Goal: Navigation & Orientation: Find specific page/section

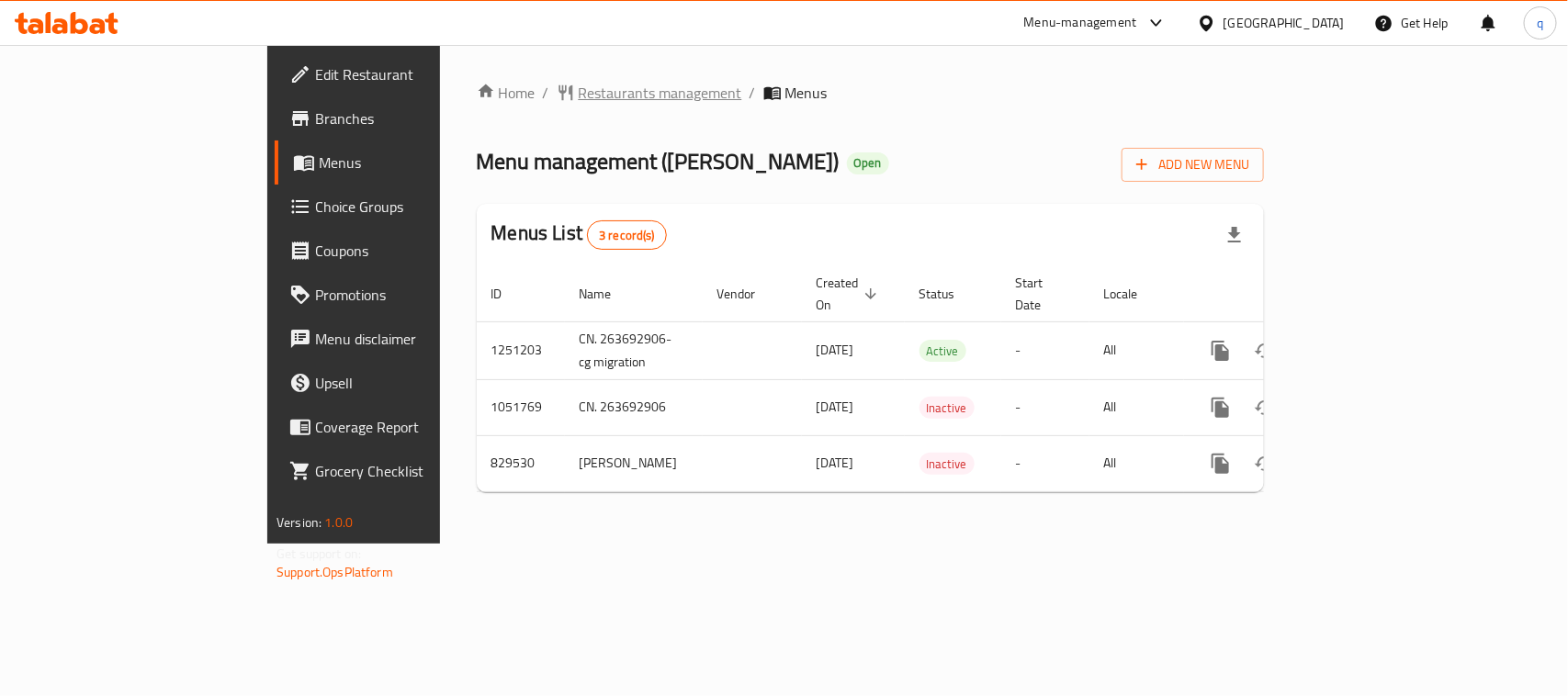
click at [579, 88] on span "Restaurants management" at bounding box center [660, 93] width 163 height 22
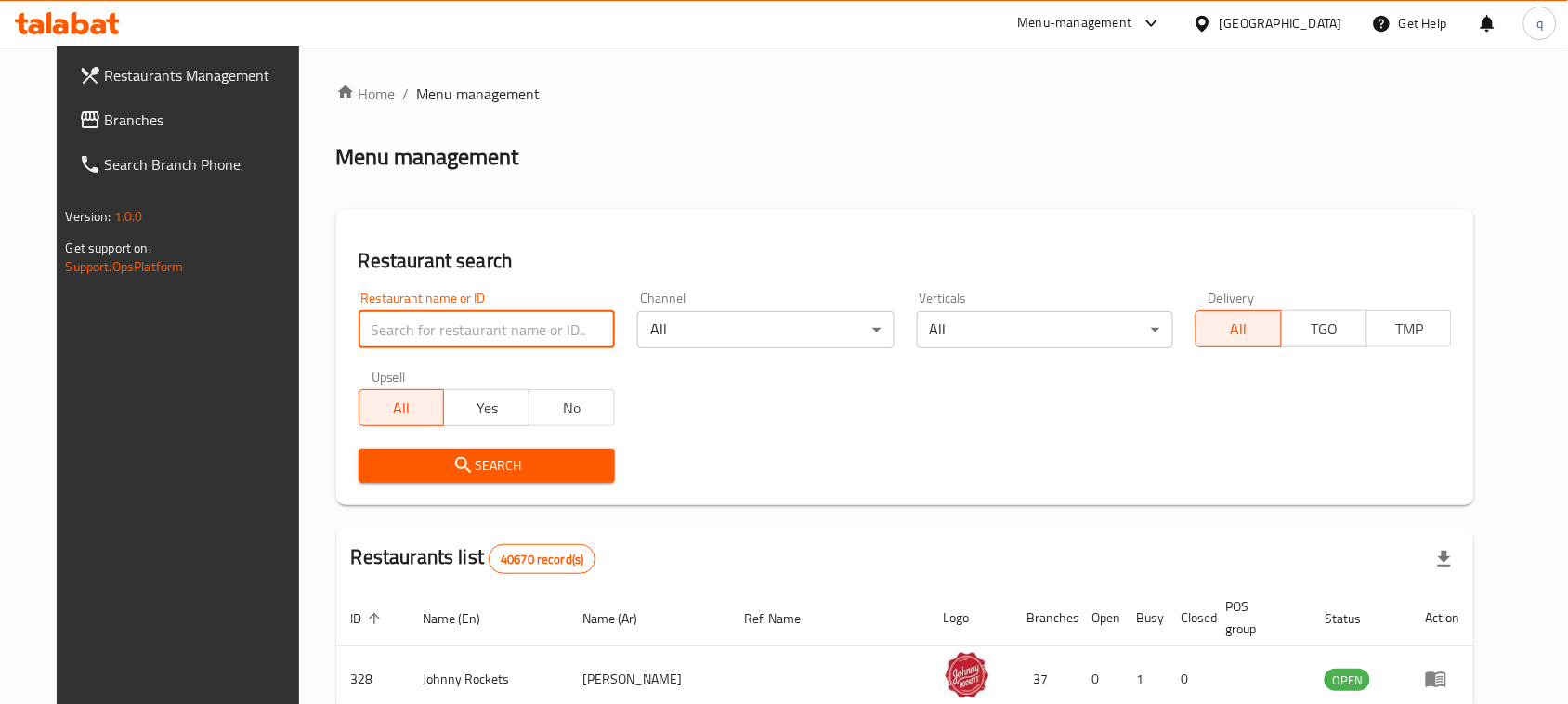
click at [437, 321] on input "search" at bounding box center [486, 330] width 256 height 38
paste input "655585"
type input "655585"
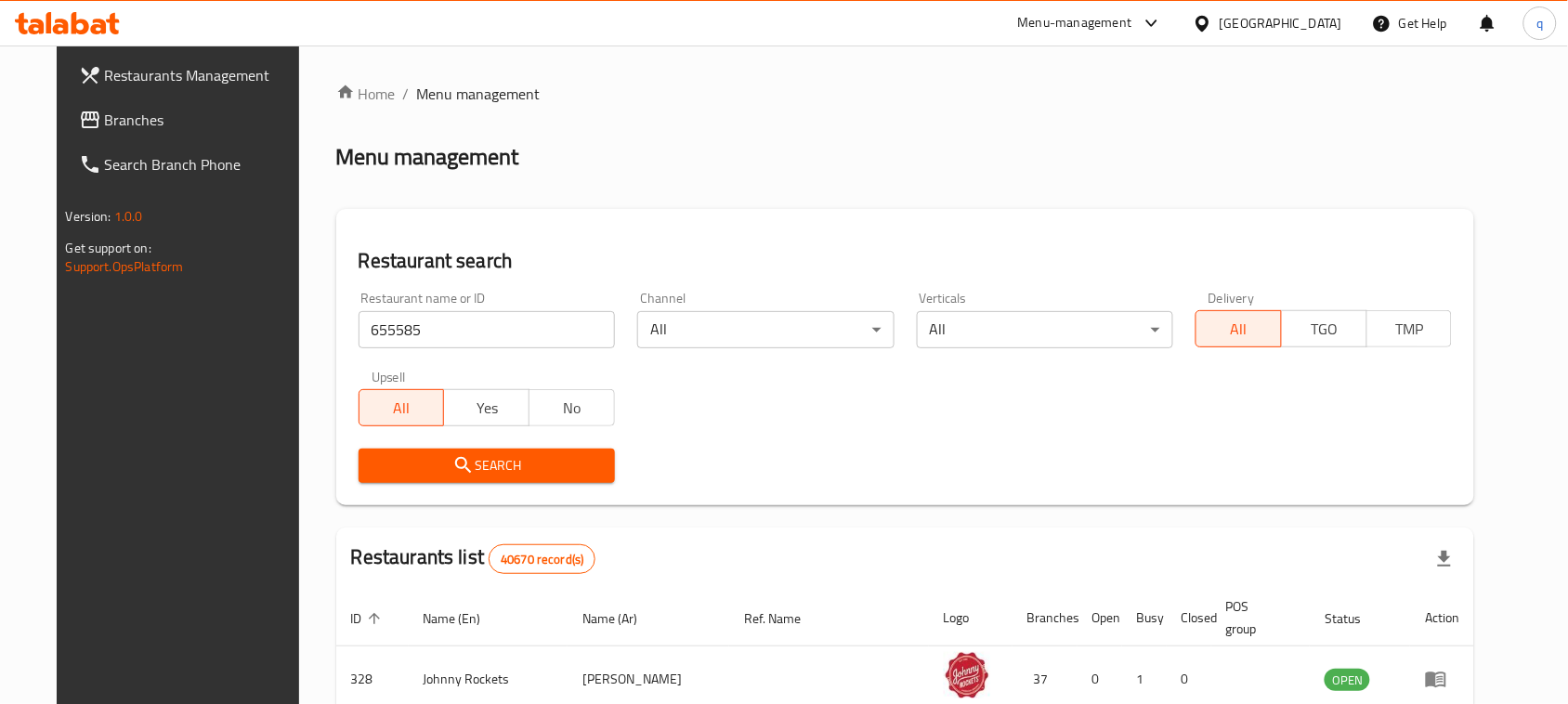
click at [394, 453] on button "Search" at bounding box center [486, 466] width 256 height 35
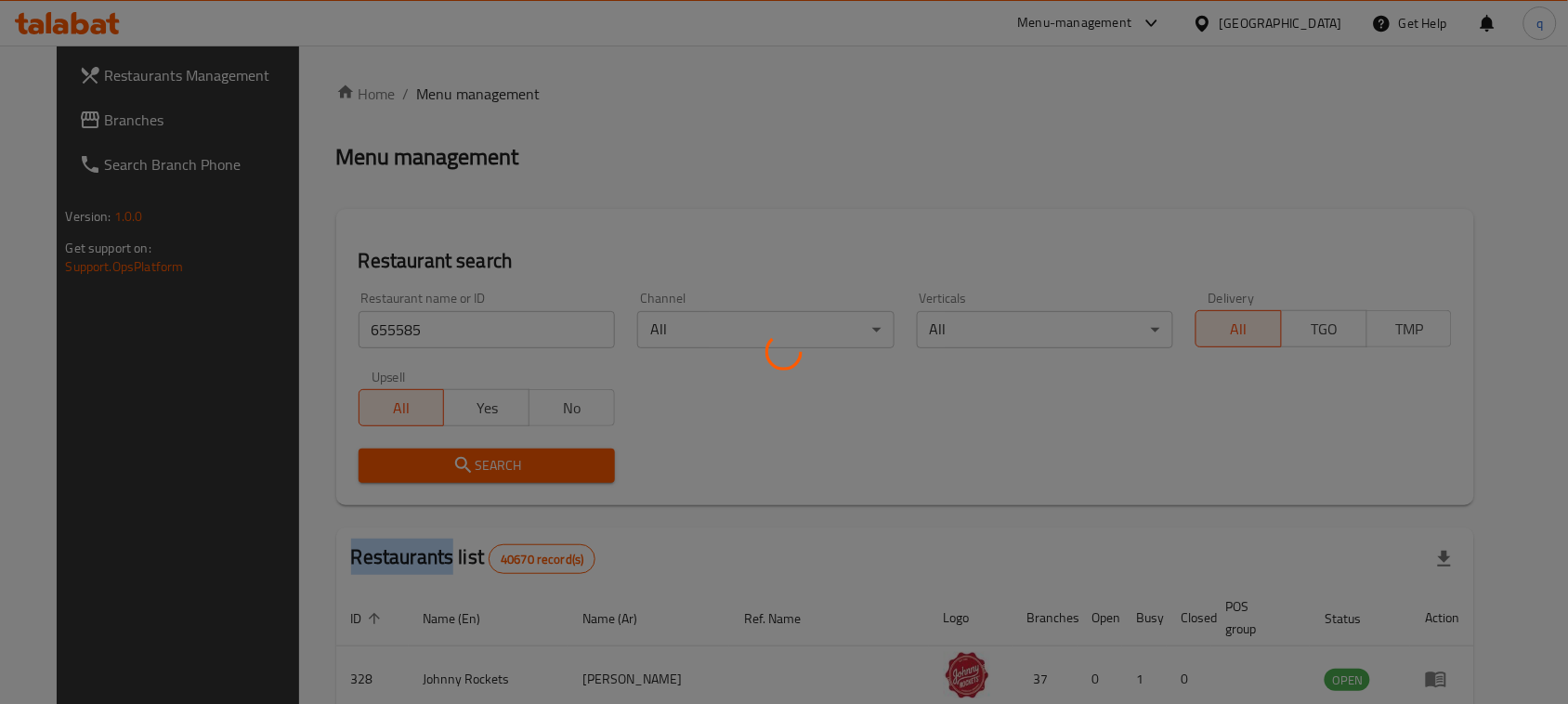
click at [394, 454] on div at bounding box center [784, 352] width 1568 height 704
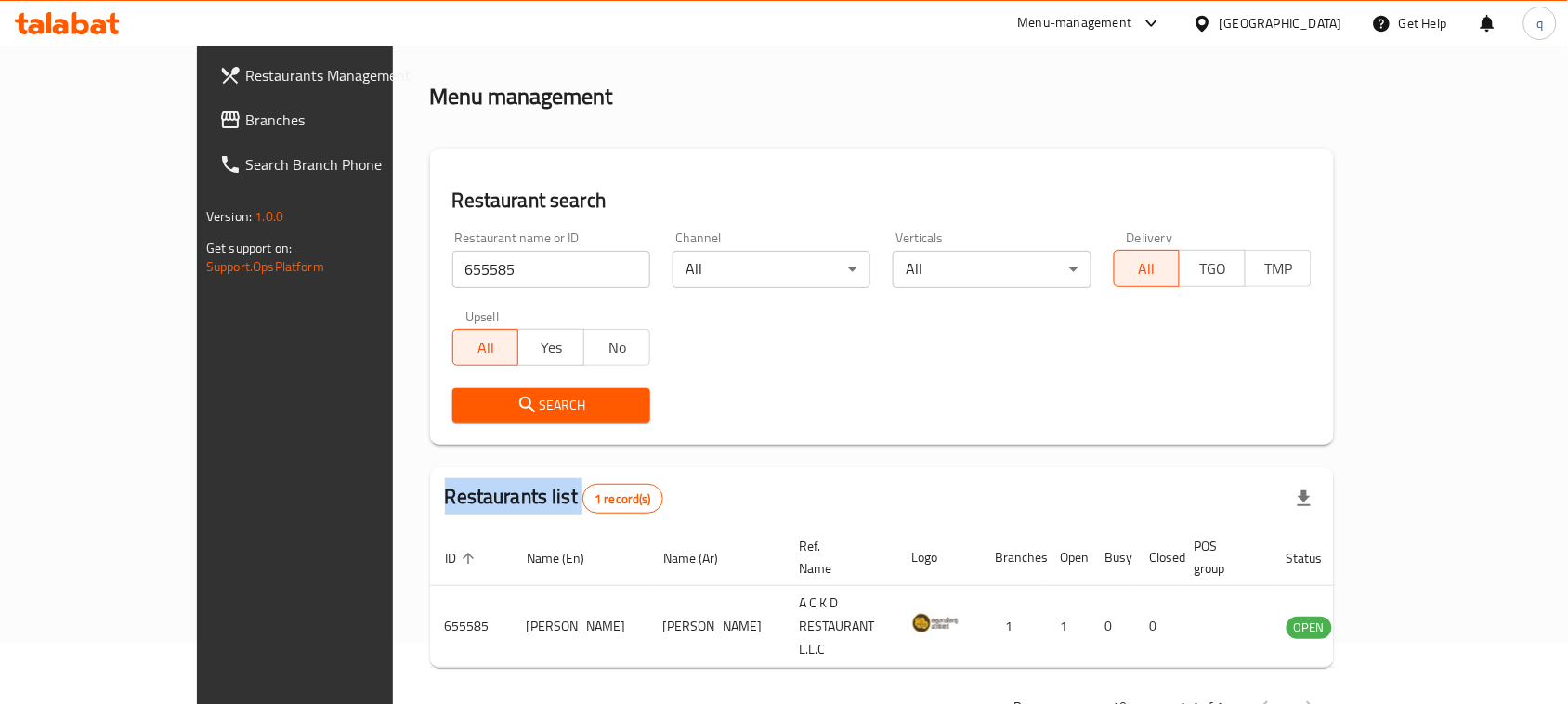
scroll to position [88, 0]
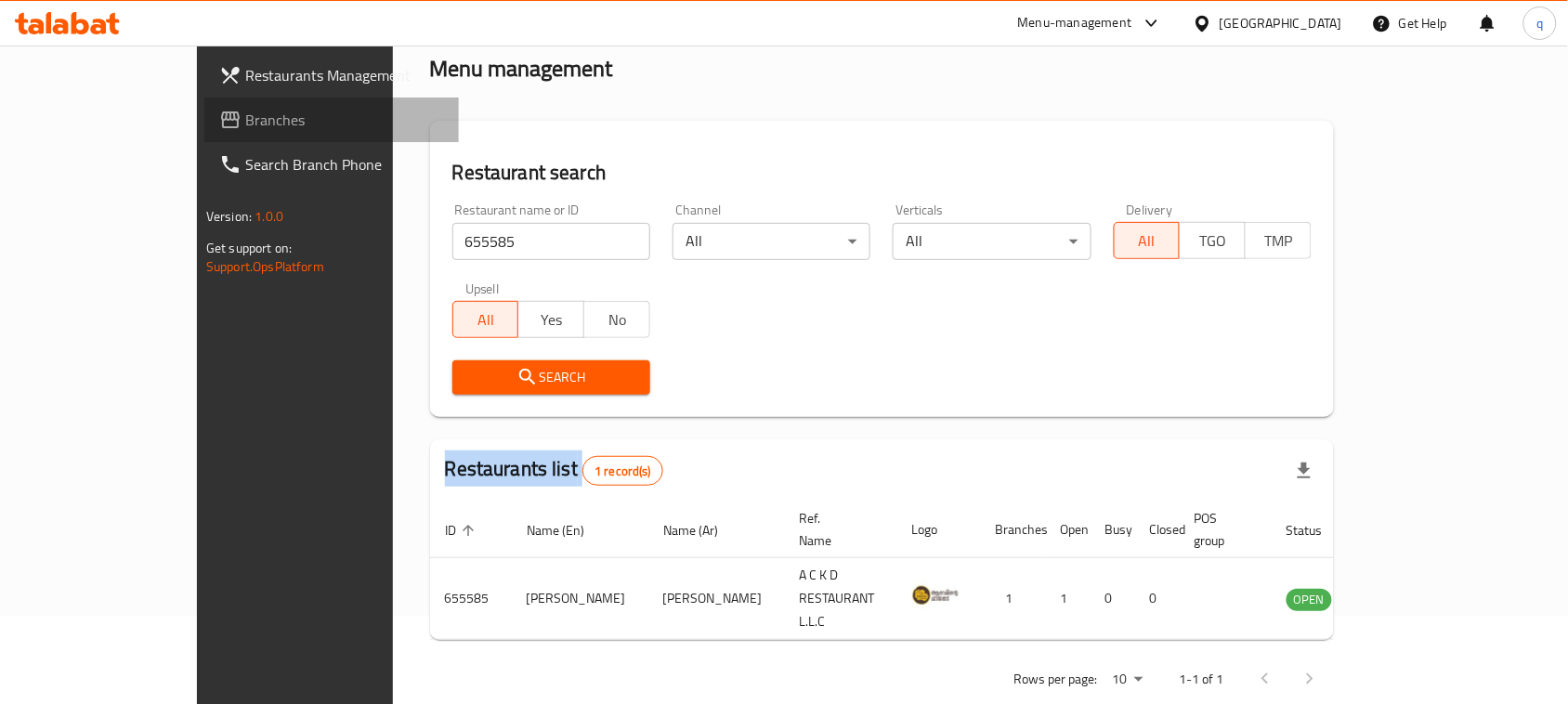
click at [245, 127] on span "Branches" at bounding box center [344, 120] width 199 height 23
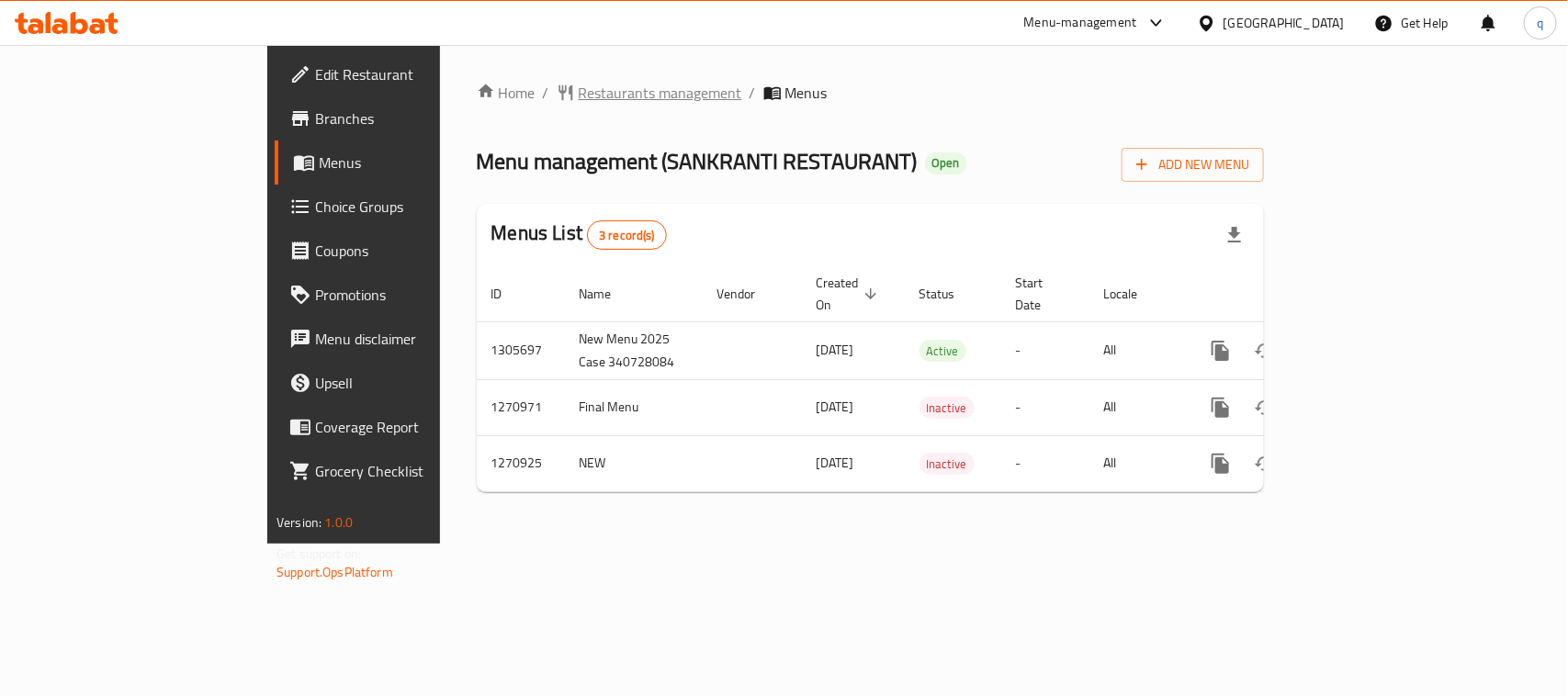
click at [579, 84] on span "Restaurants management" at bounding box center [660, 93] width 163 height 22
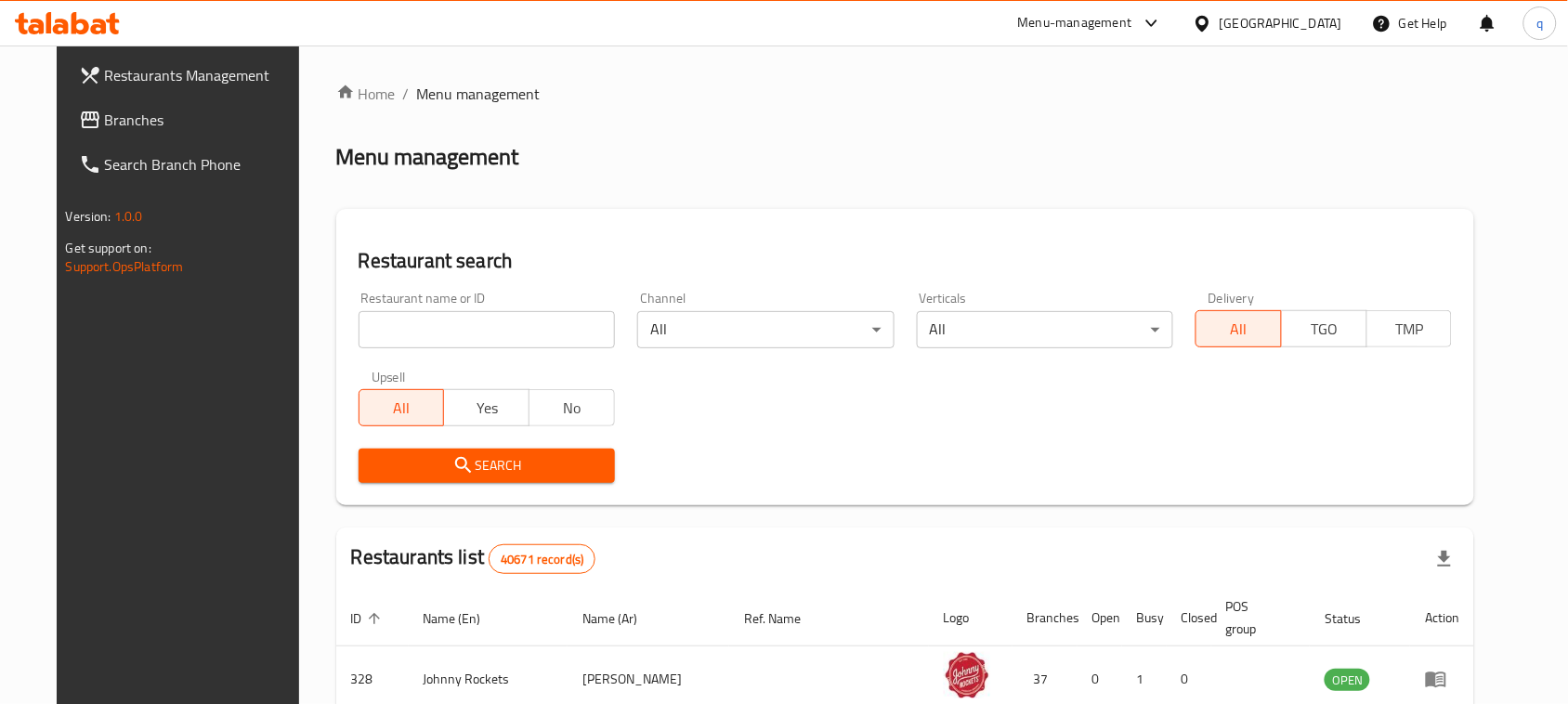
click at [452, 335] on input "search" at bounding box center [486, 330] width 256 height 38
paste input "689190"
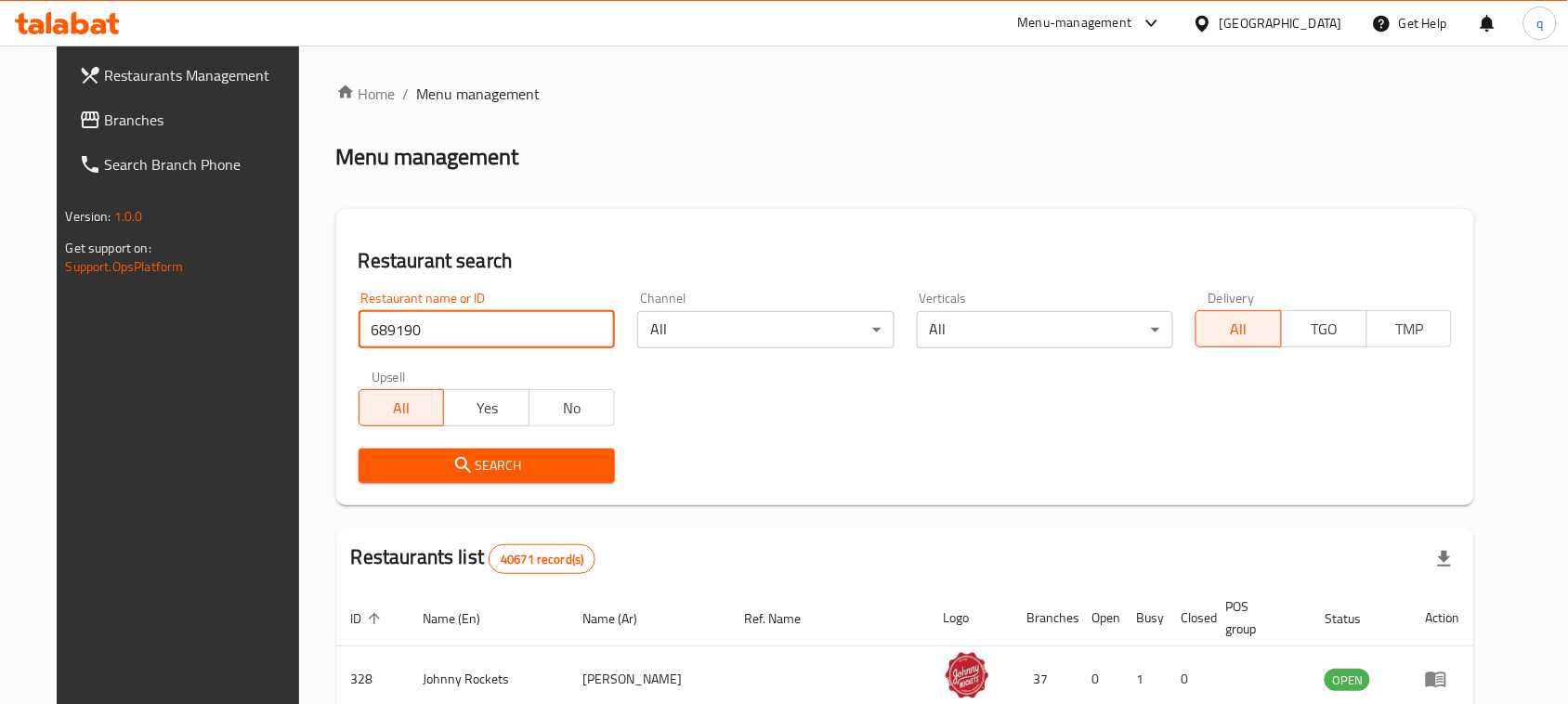
type input "689190"
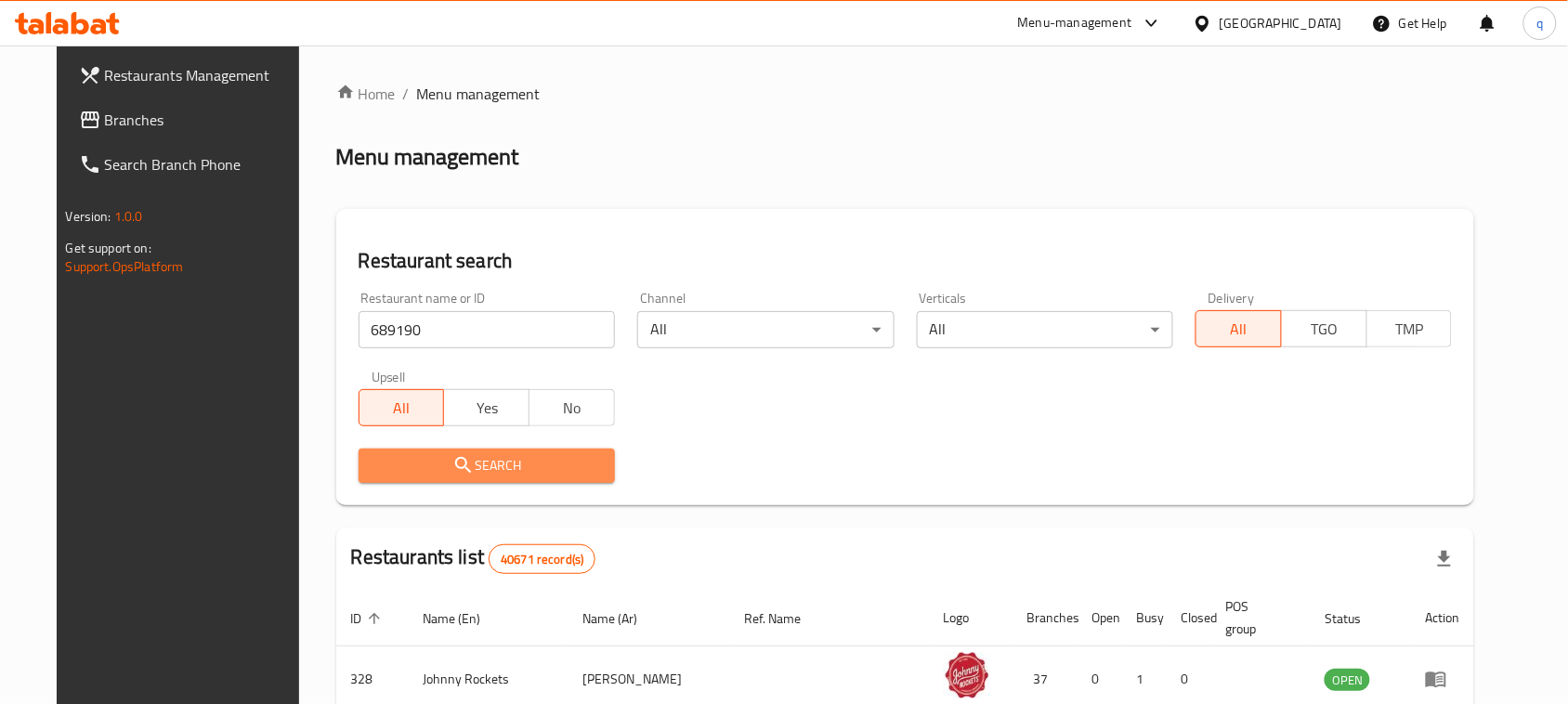
click at [455, 458] on icon "submit" at bounding box center [463, 465] width 16 height 16
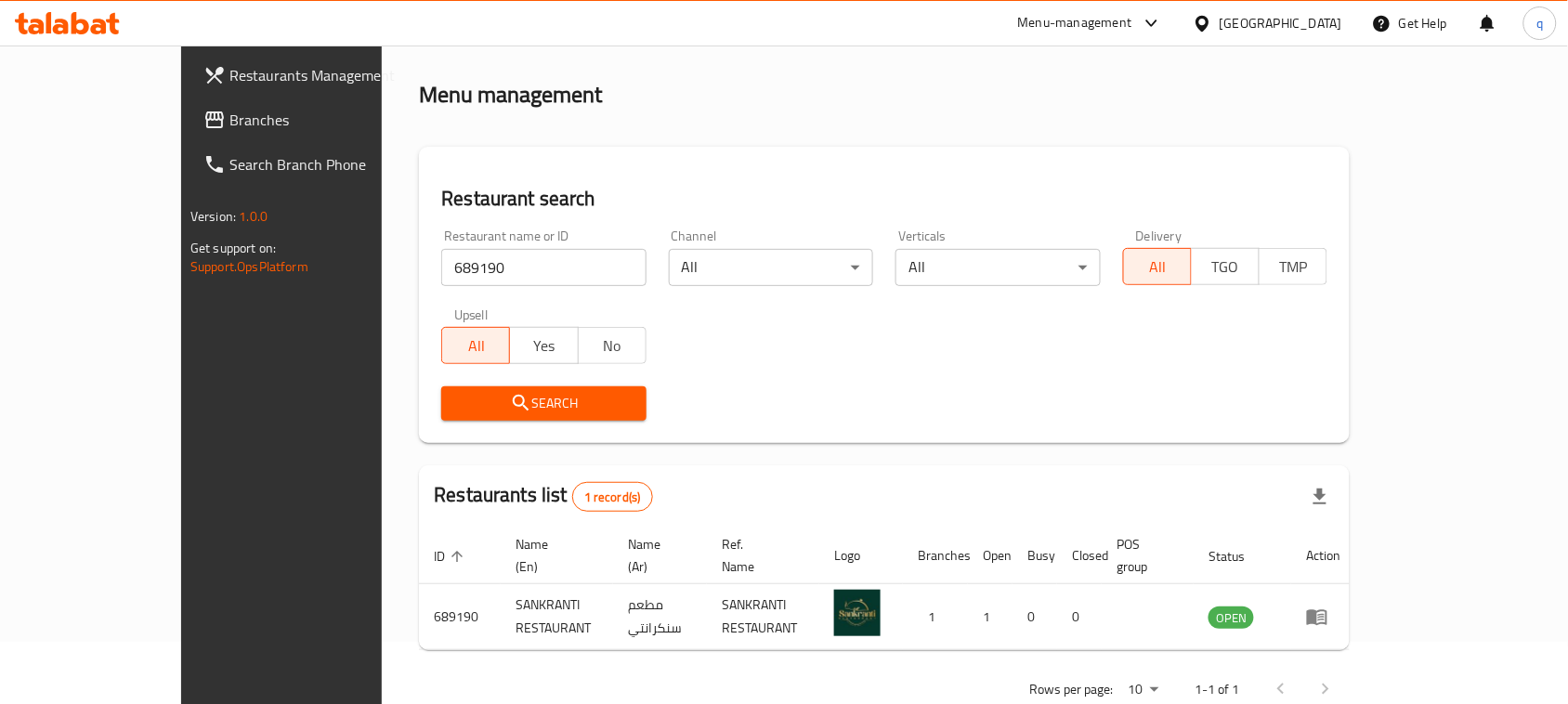
scroll to position [88, 0]
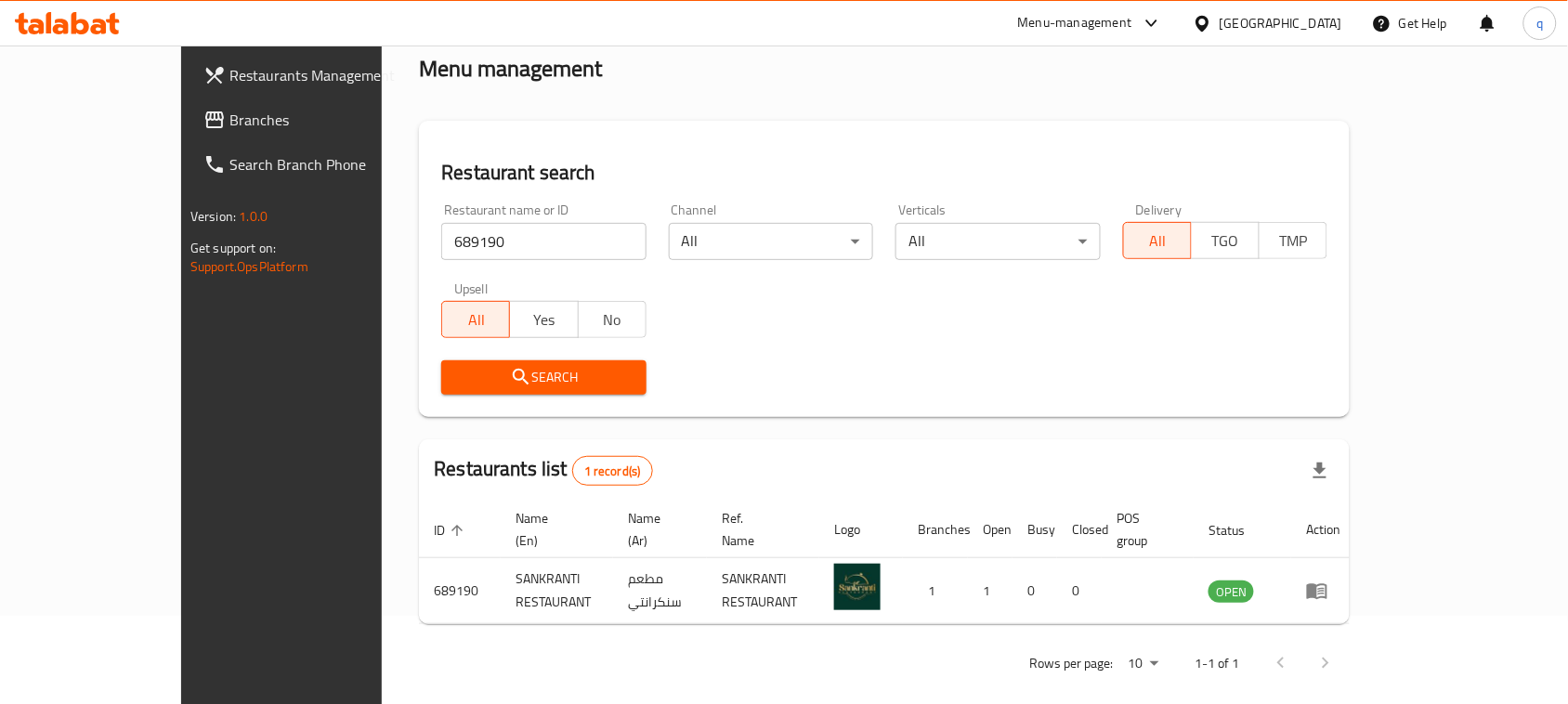
drag, startPoint x: 75, startPoint y: 123, endPoint x: 44, endPoint y: 124, distance: 31.0
click at [229, 123] on span "Branches" at bounding box center [328, 120] width 199 height 23
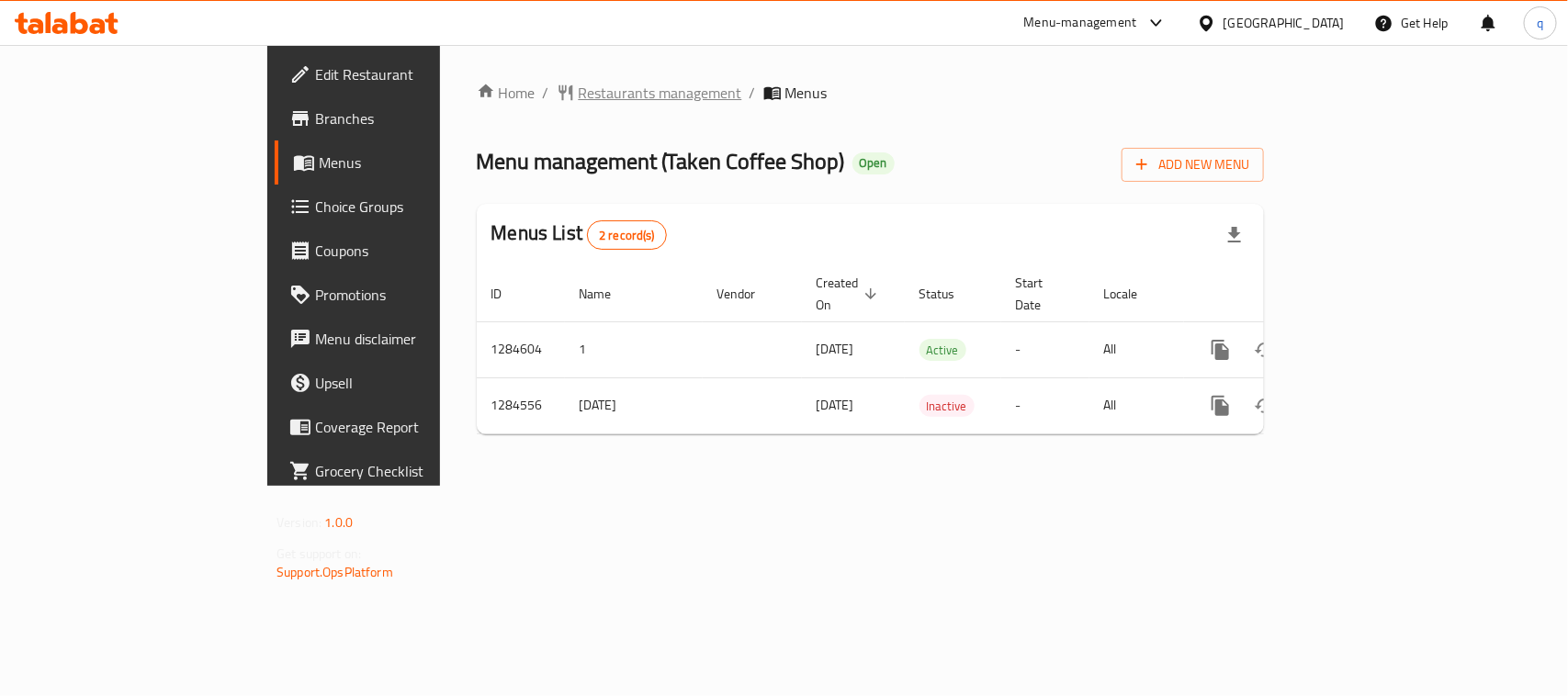
click at [579, 99] on span "Restaurants management" at bounding box center [660, 93] width 163 height 22
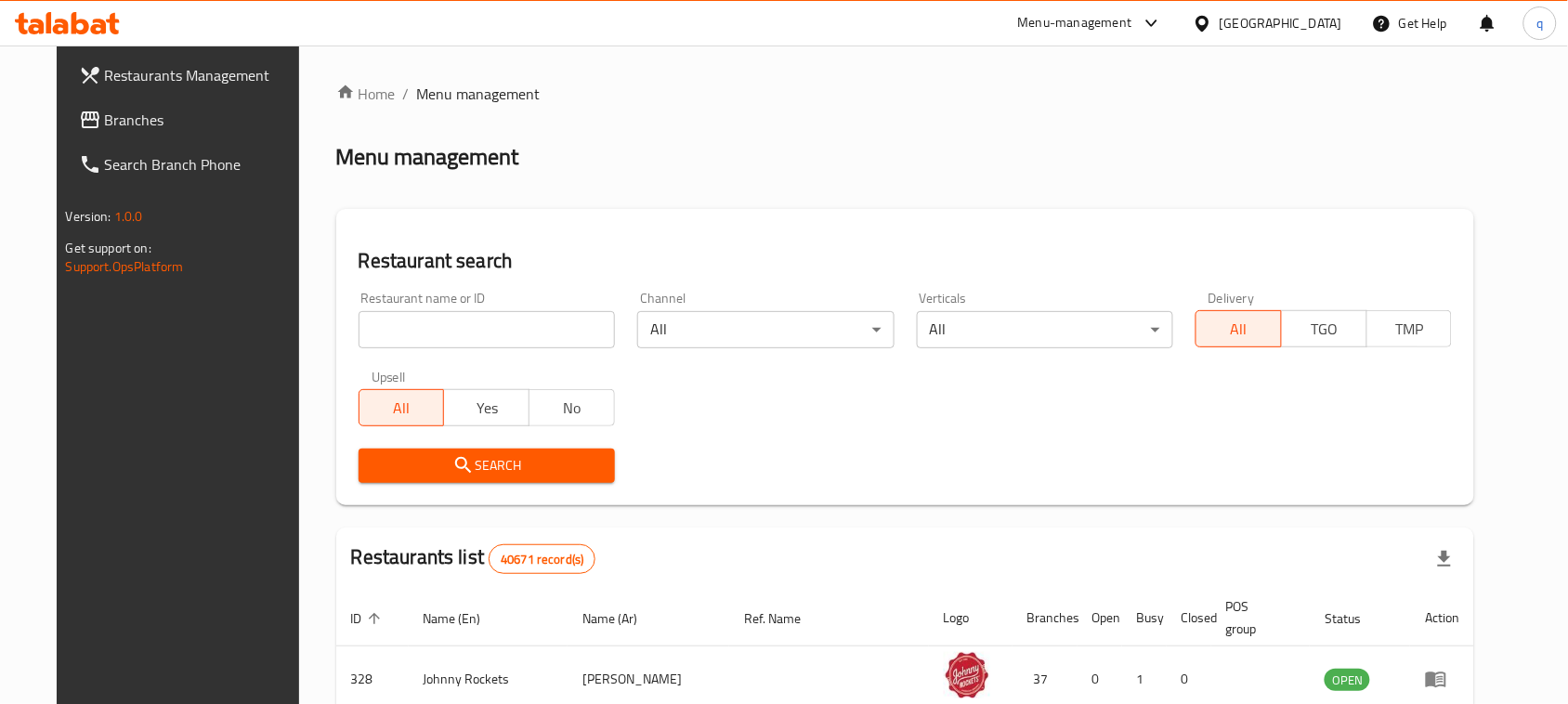
click at [457, 326] on input "search" at bounding box center [486, 330] width 256 height 38
paste input "695710"
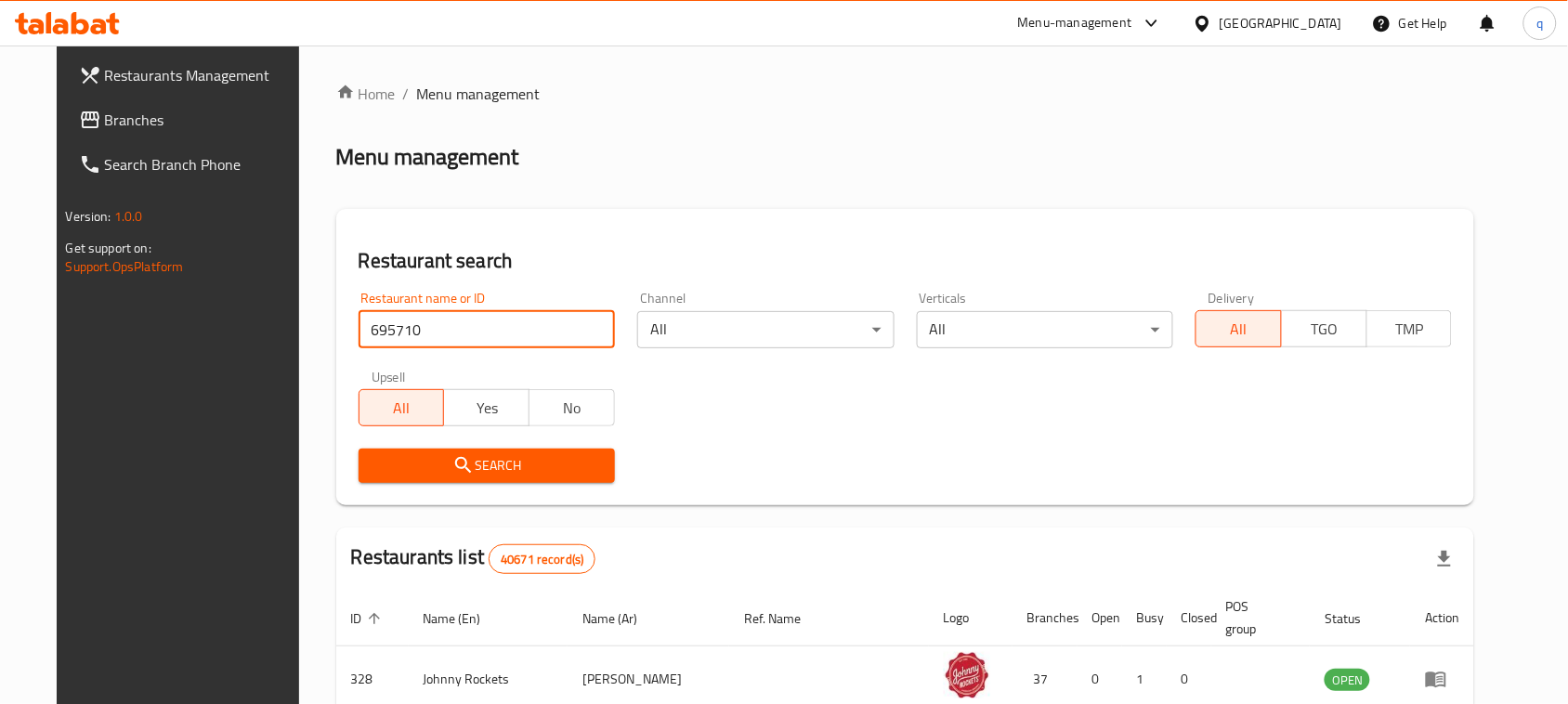
type input "695710"
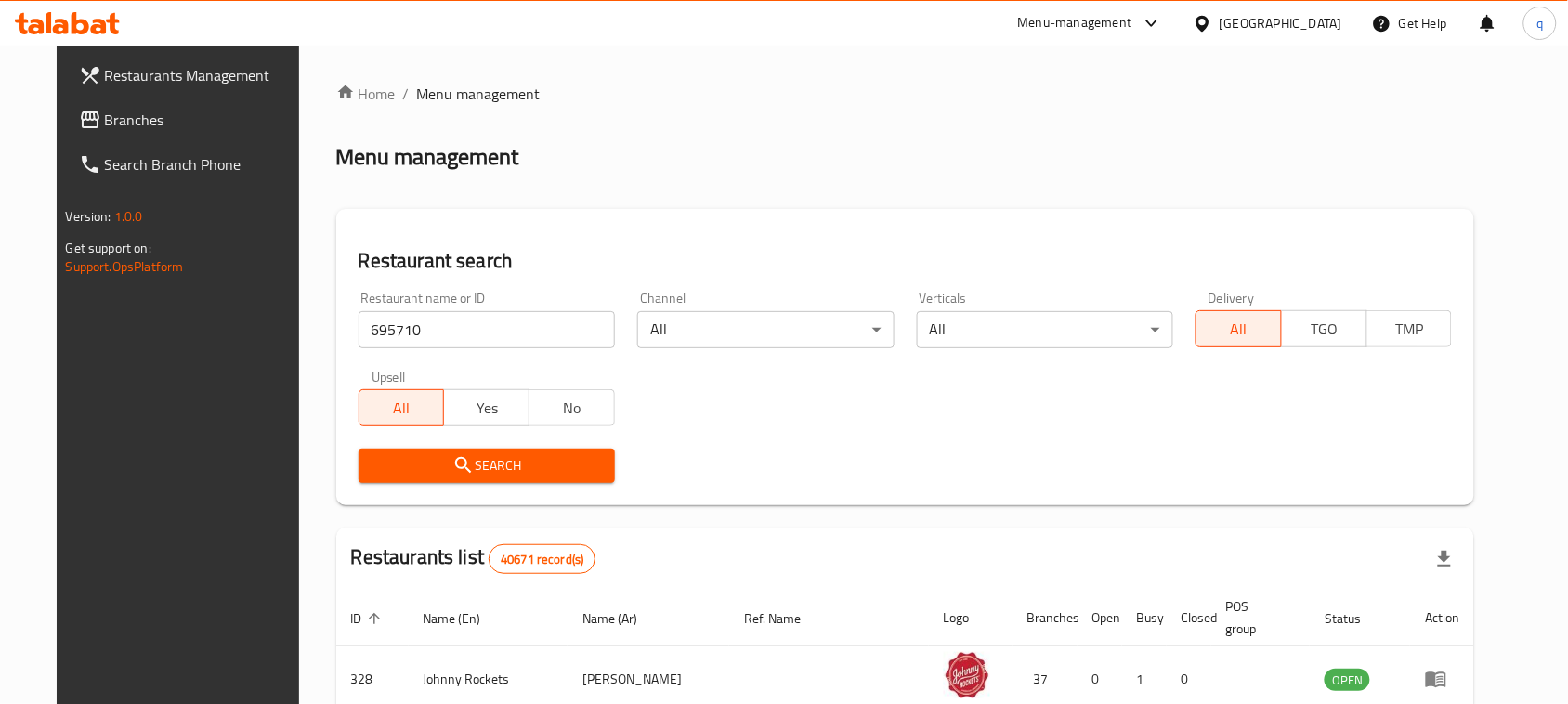
click at [419, 453] on button "Search" at bounding box center [486, 466] width 256 height 35
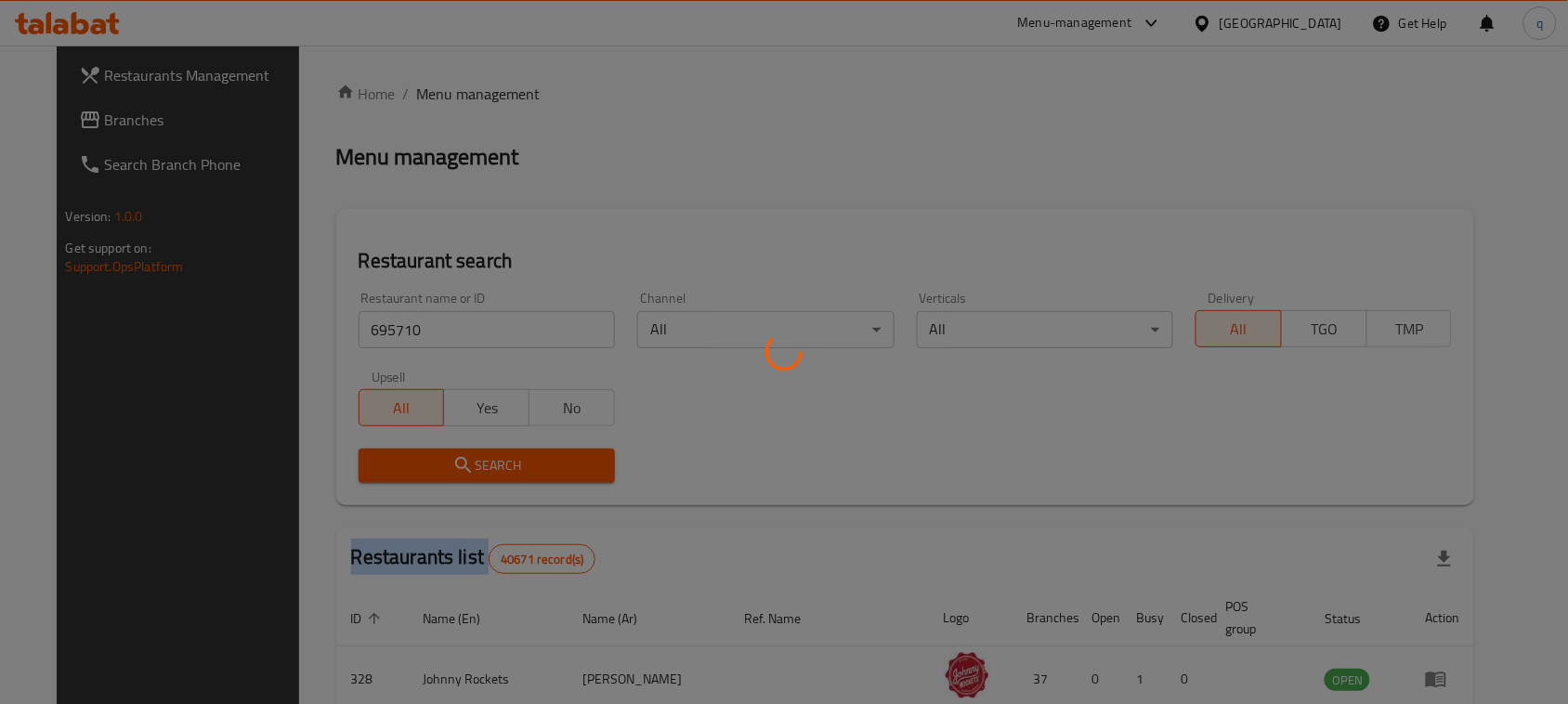
click at [419, 453] on div at bounding box center [784, 352] width 1568 height 704
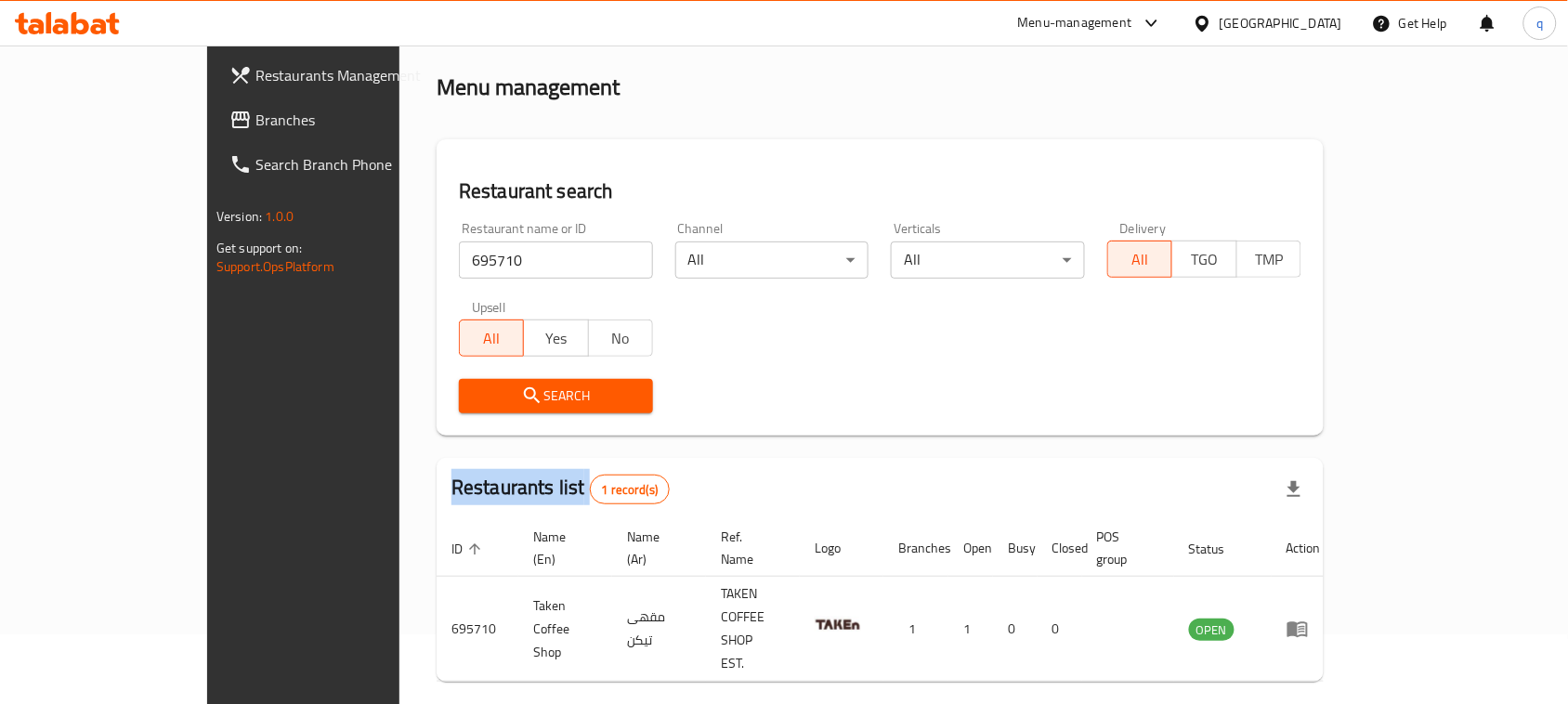
scroll to position [88, 0]
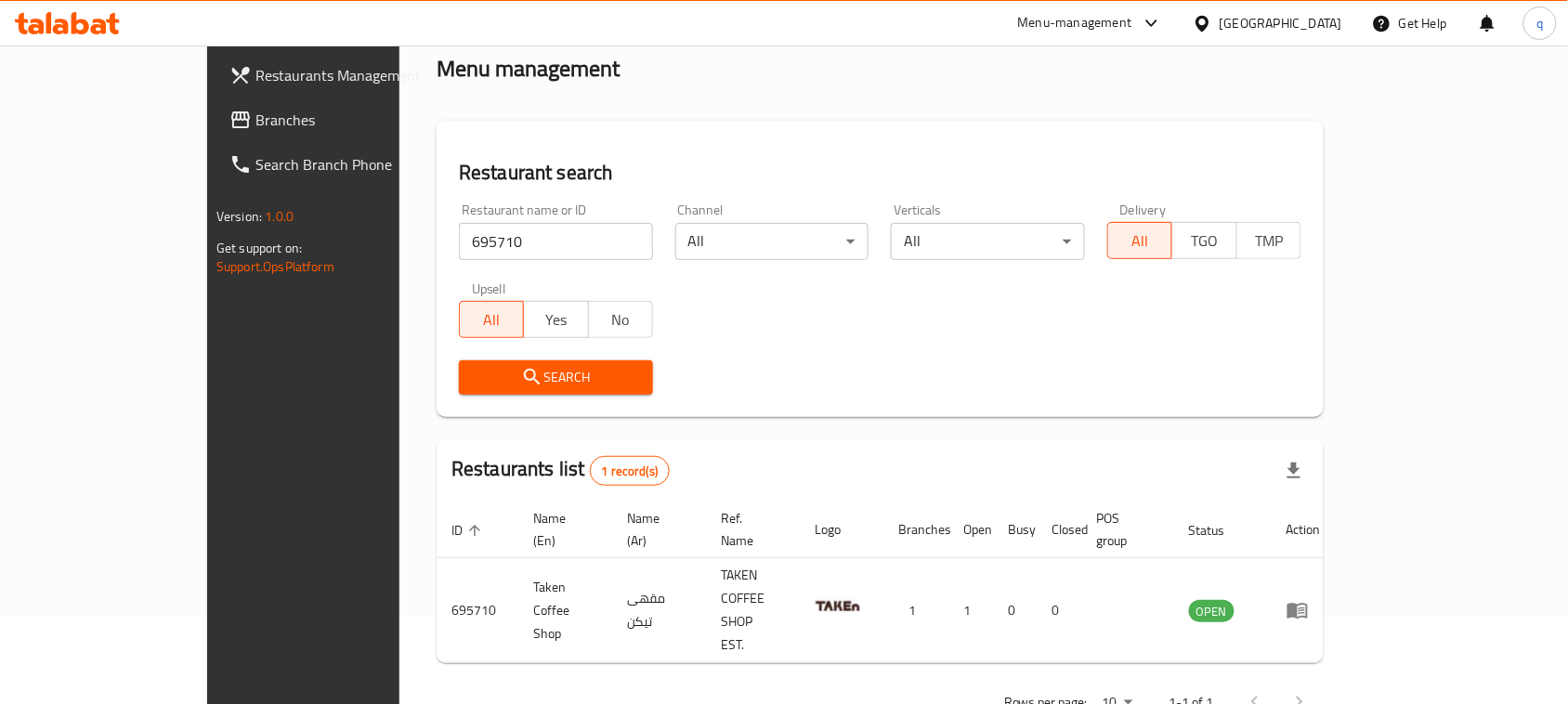
click at [1224, 24] on div "[GEOGRAPHIC_DATA]" at bounding box center [1267, 23] width 149 height 21
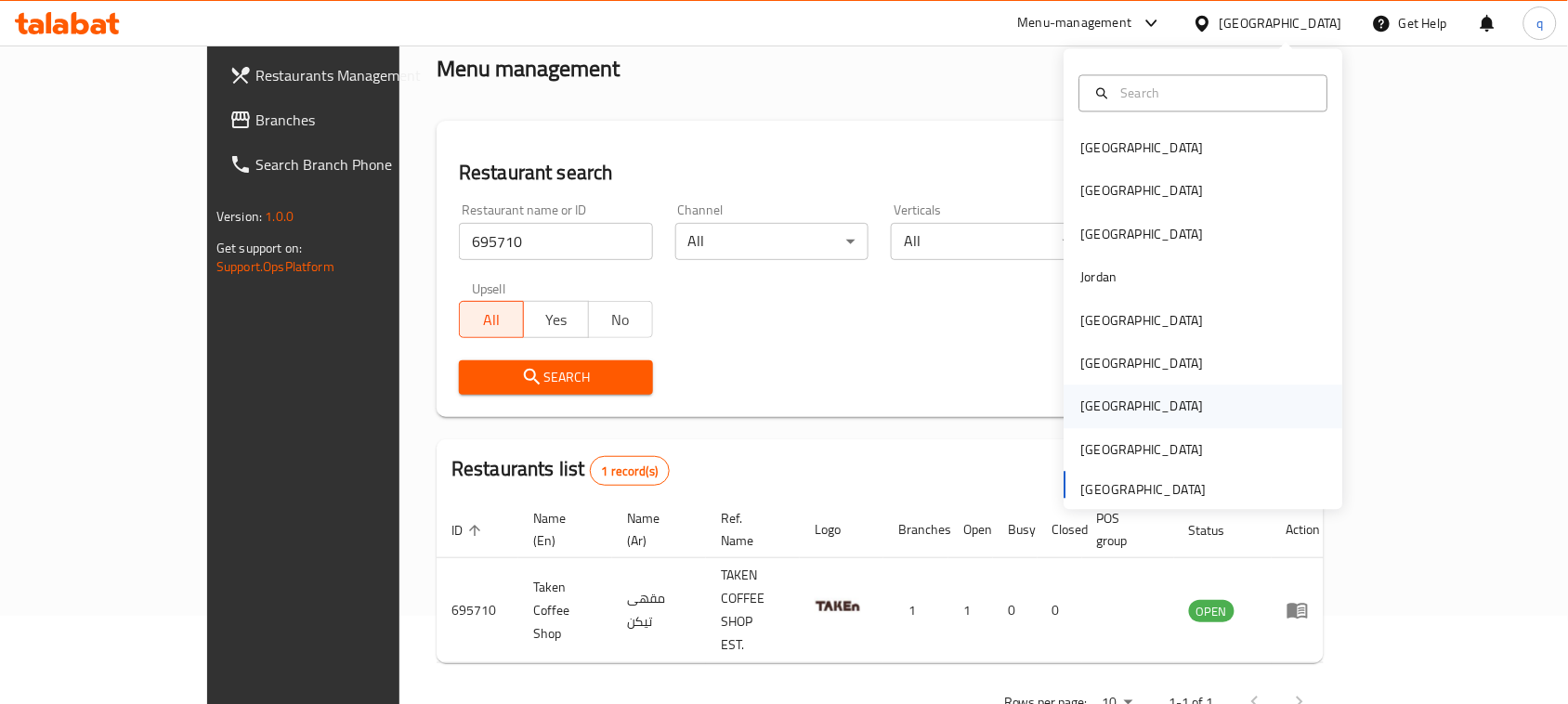
click at [1089, 413] on div "Qatar" at bounding box center [1143, 406] width 123 height 21
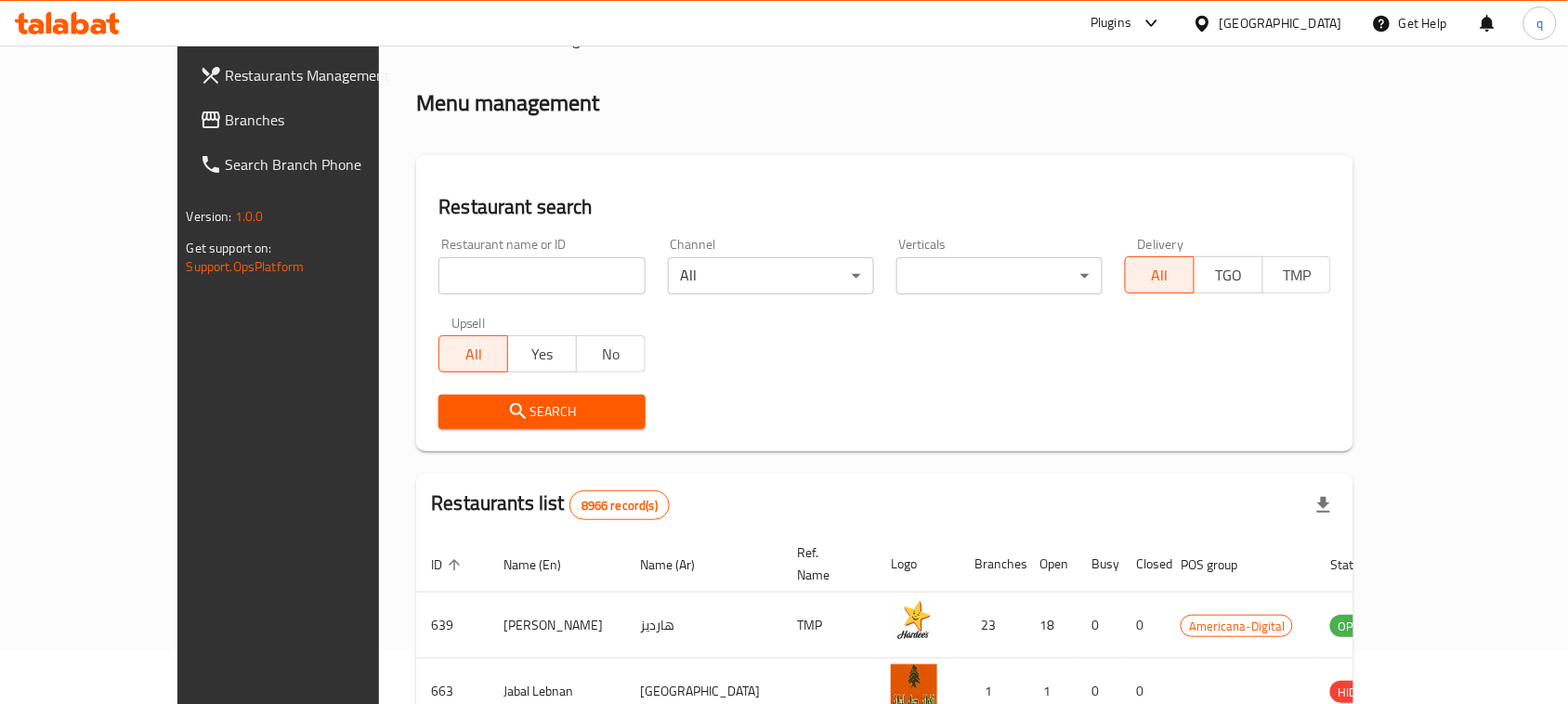
scroll to position [88, 0]
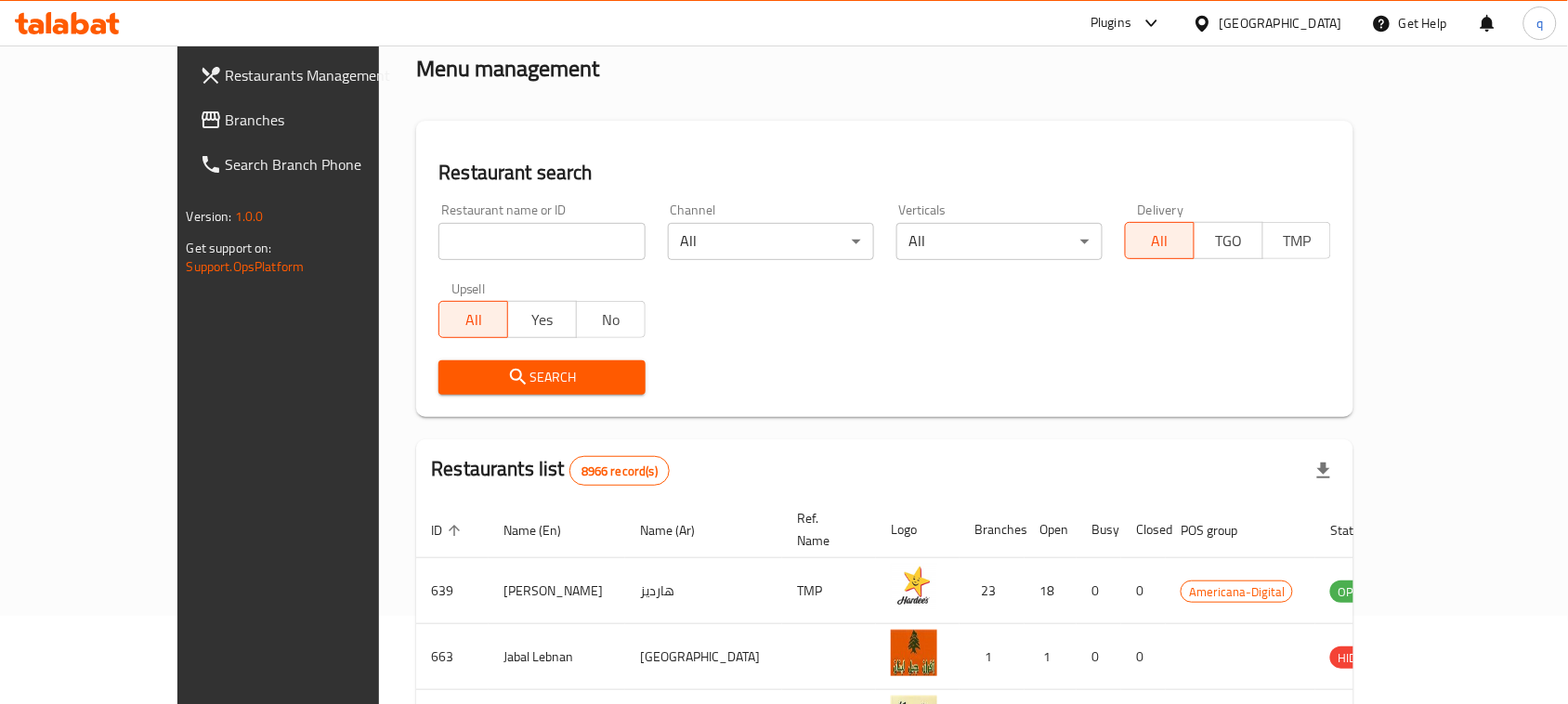
click at [1311, 22] on div "Qatar" at bounding box center [1281, 23] width 123 height 21
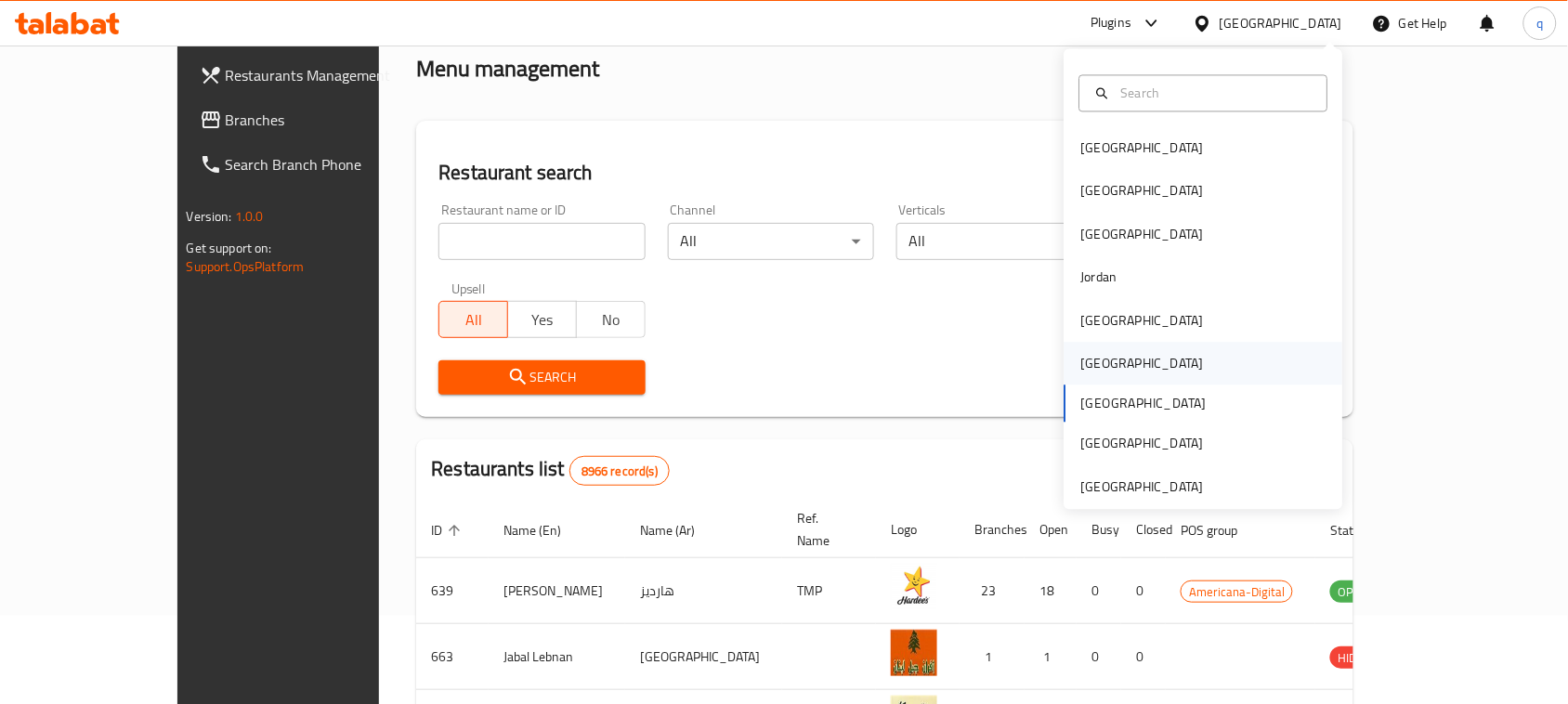
click at [1099, 356] on div "Oman" at bounding box center [1143, 364] width 152 height 43
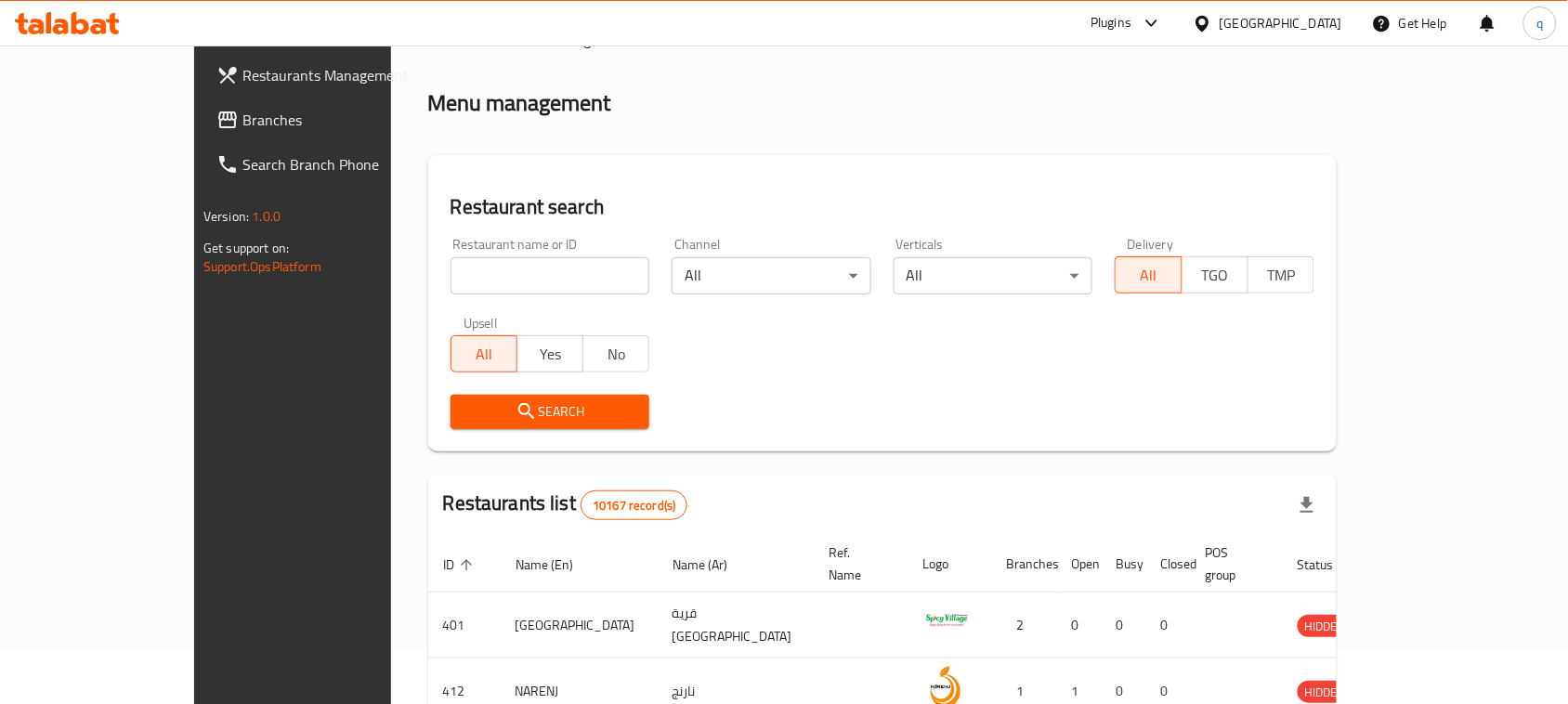
scroll to position [88, 0]
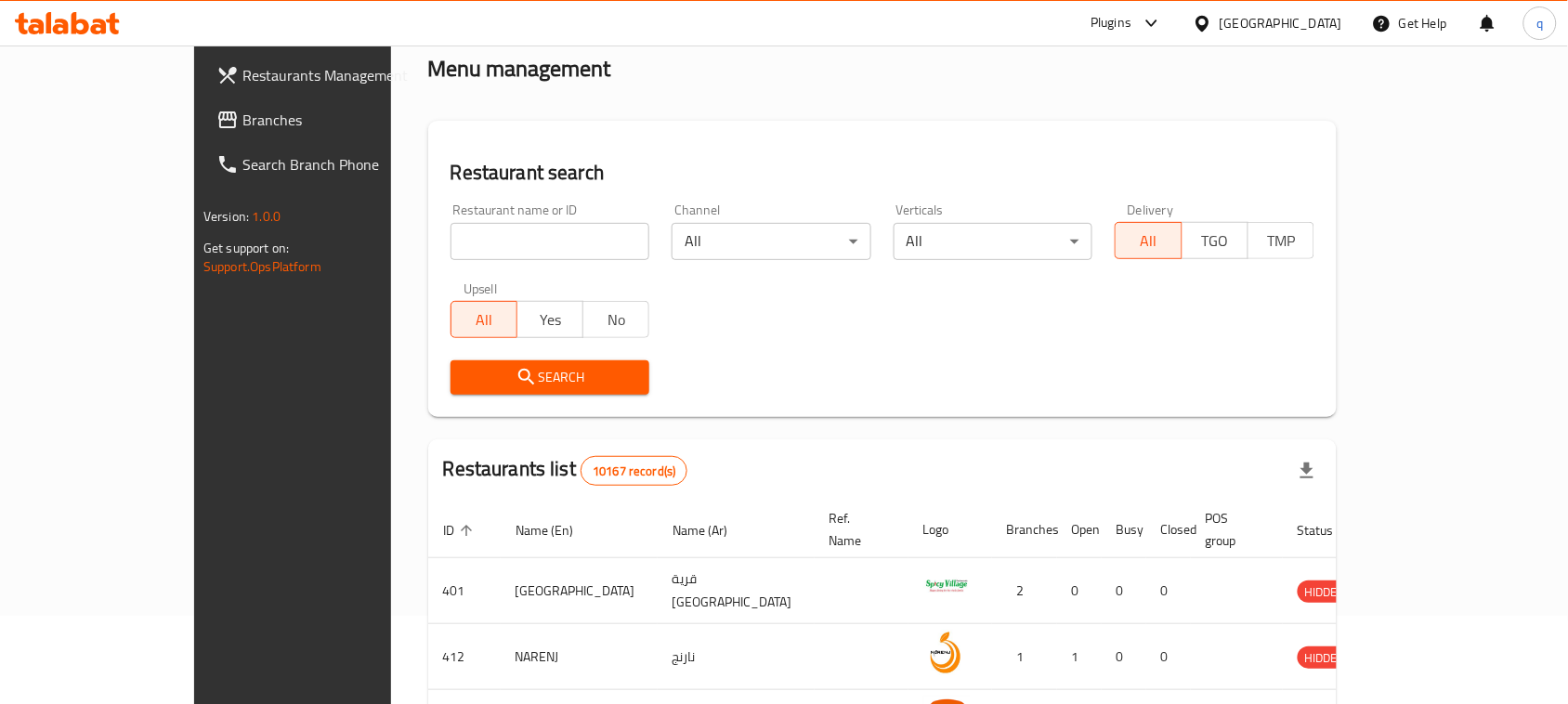
click at [454, 252] on input "search" at bounding box center [551, 242] width 200 height 38
paste input "771537"
type input "771537"
click at [242, 118] on span "Branches" at bounding box center [341, 120] width 199 height 23
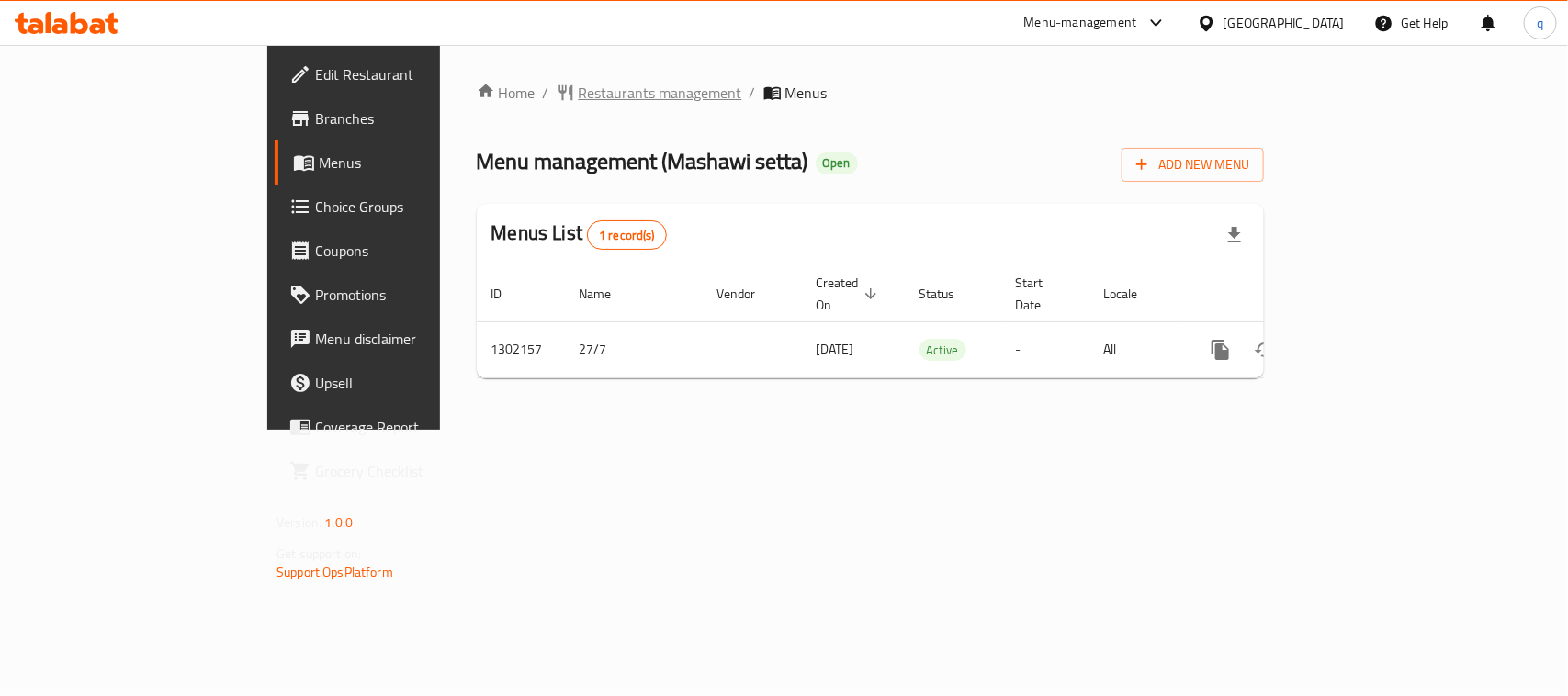
click at [579, 95] on span "Restaurants management" at bounding box center [660, 93] width 163 height 22
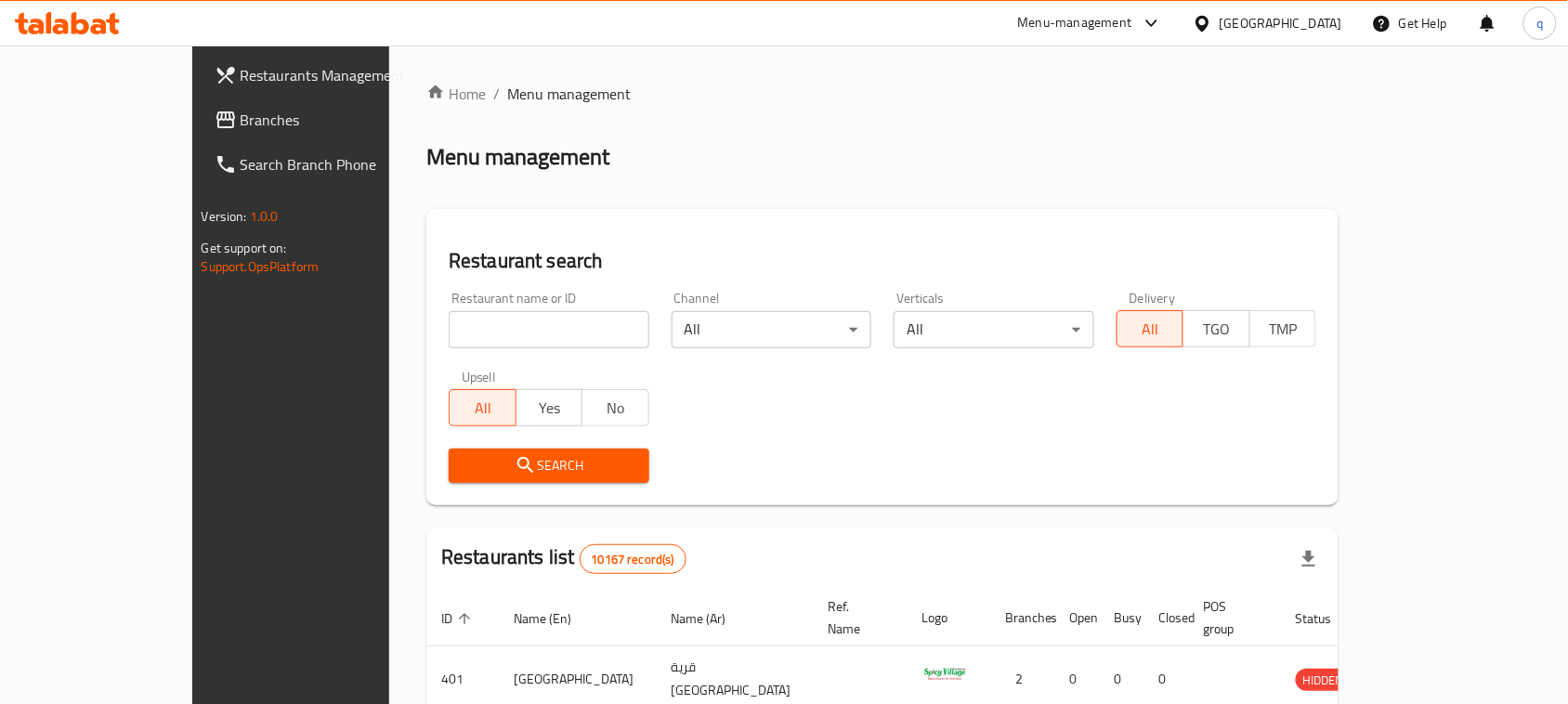
click at [460, 331] on input "search" at bounding box center [549, 330] width 201 height 38
paste input "702304"
type input "702304"
click at [449, 479] on button "Search" at bounding box center [549, 466] width 201 height 35
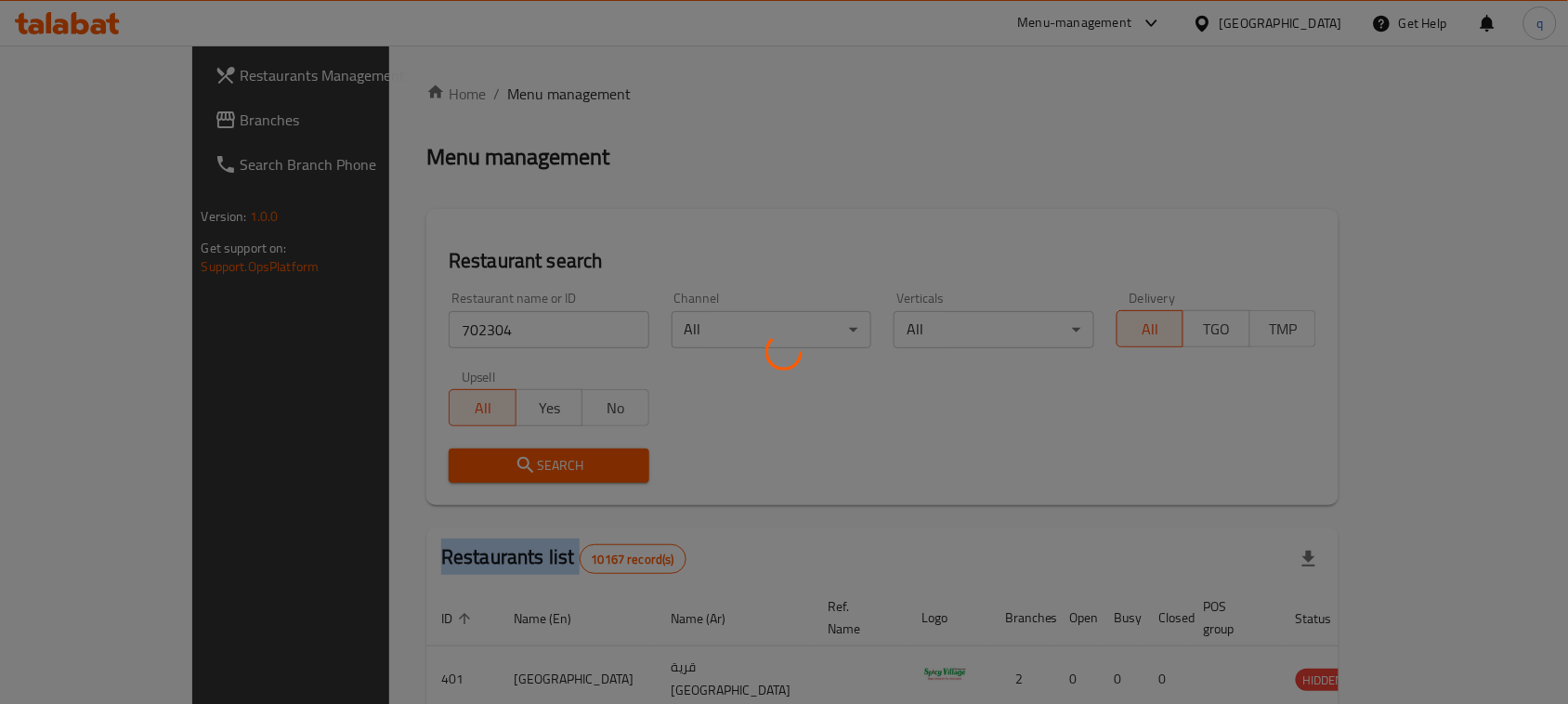
click at [411, 479] on div at bounding box center [784, 352] width 1568 height 704
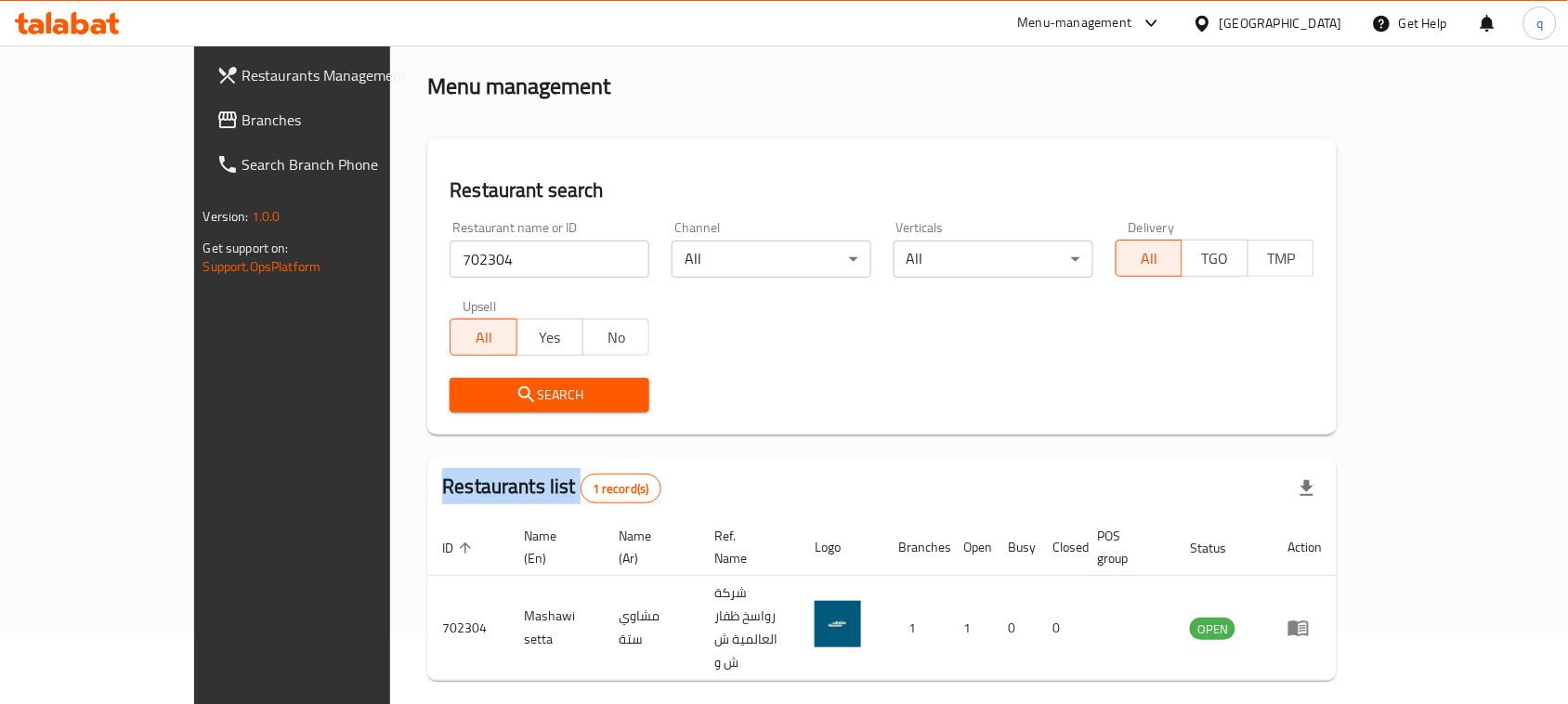
scroll to position [88, 0]
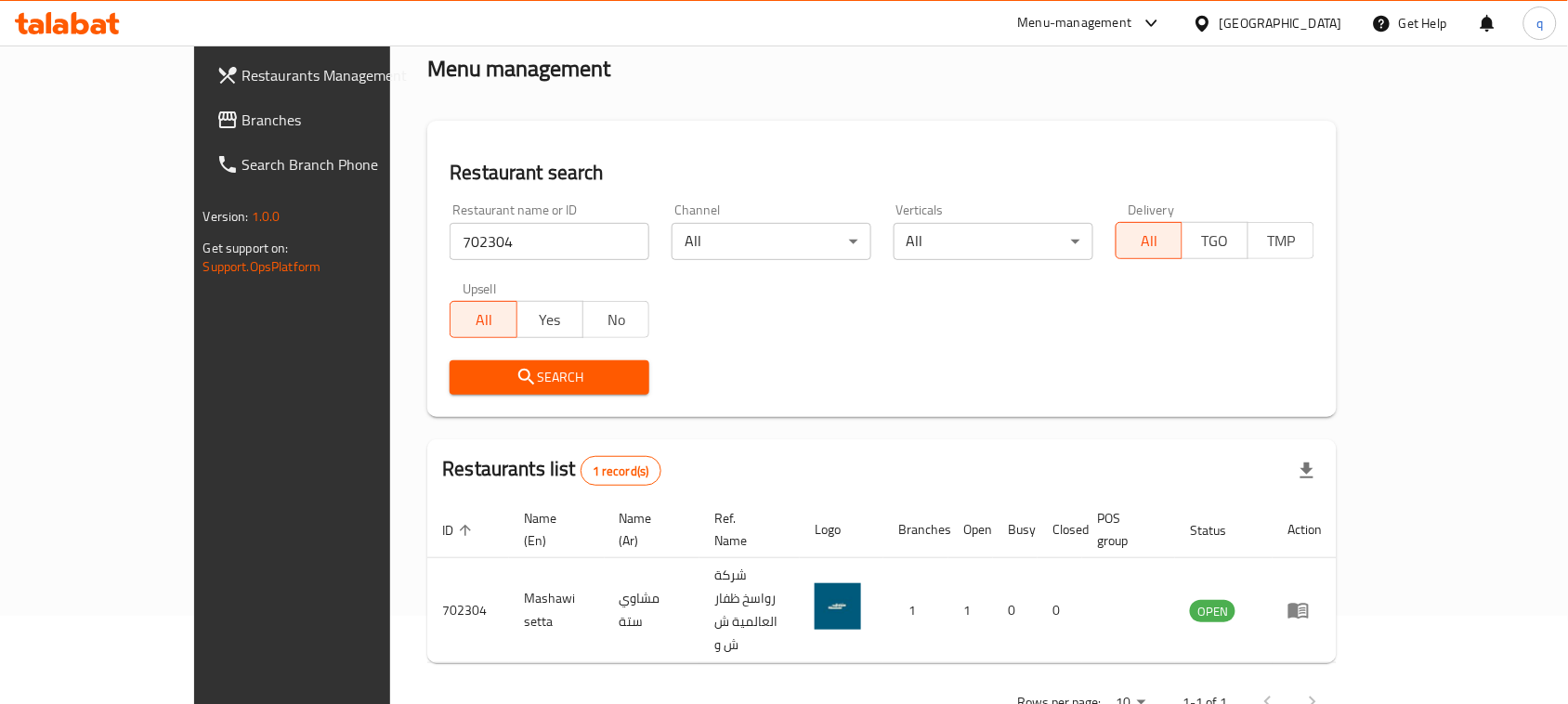
click at [1220, 17] on div at bounding box center [1206, 23] width 27 height 21
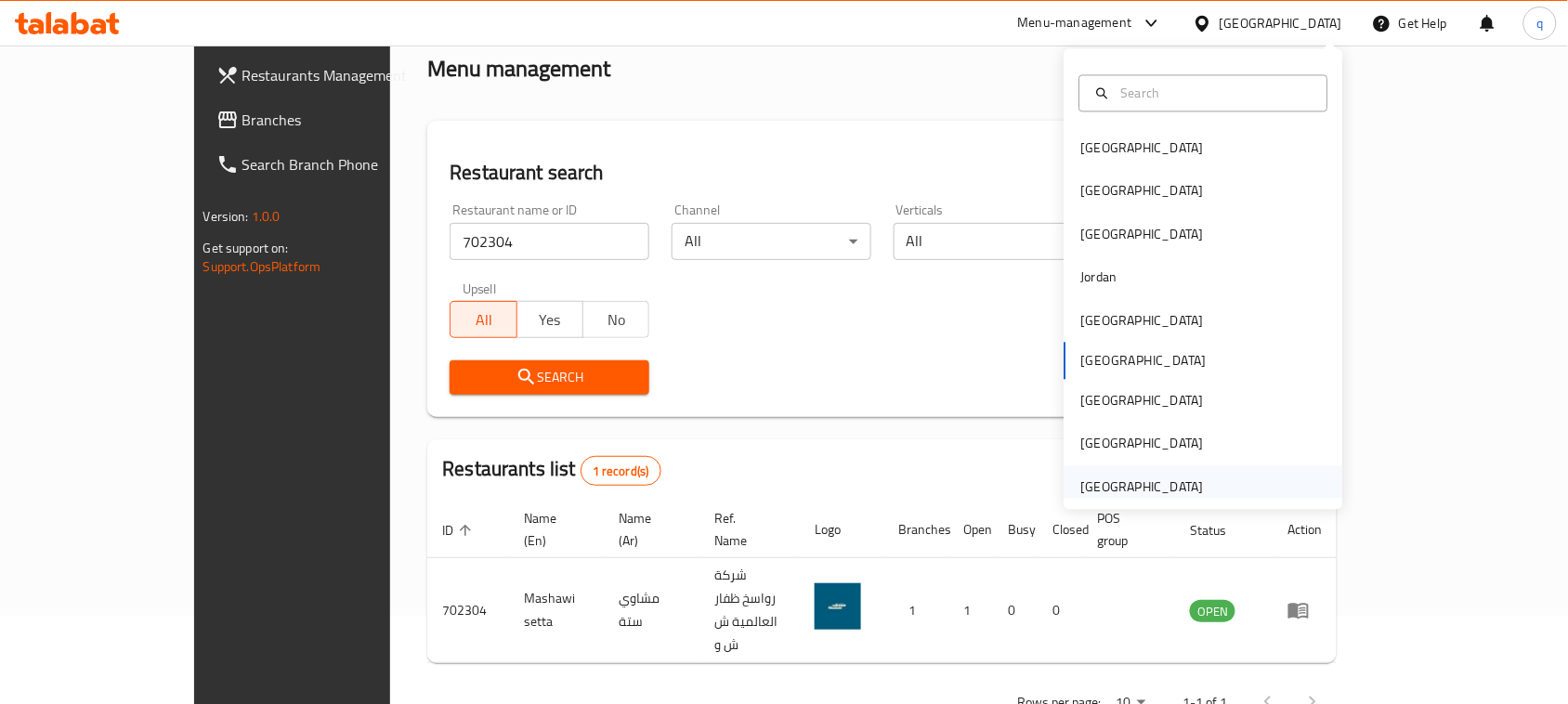
click at [1082, 488] on div "[GEOGRAPHIC_DATA]" at bounding box center [1143, 486] width 123 height 21
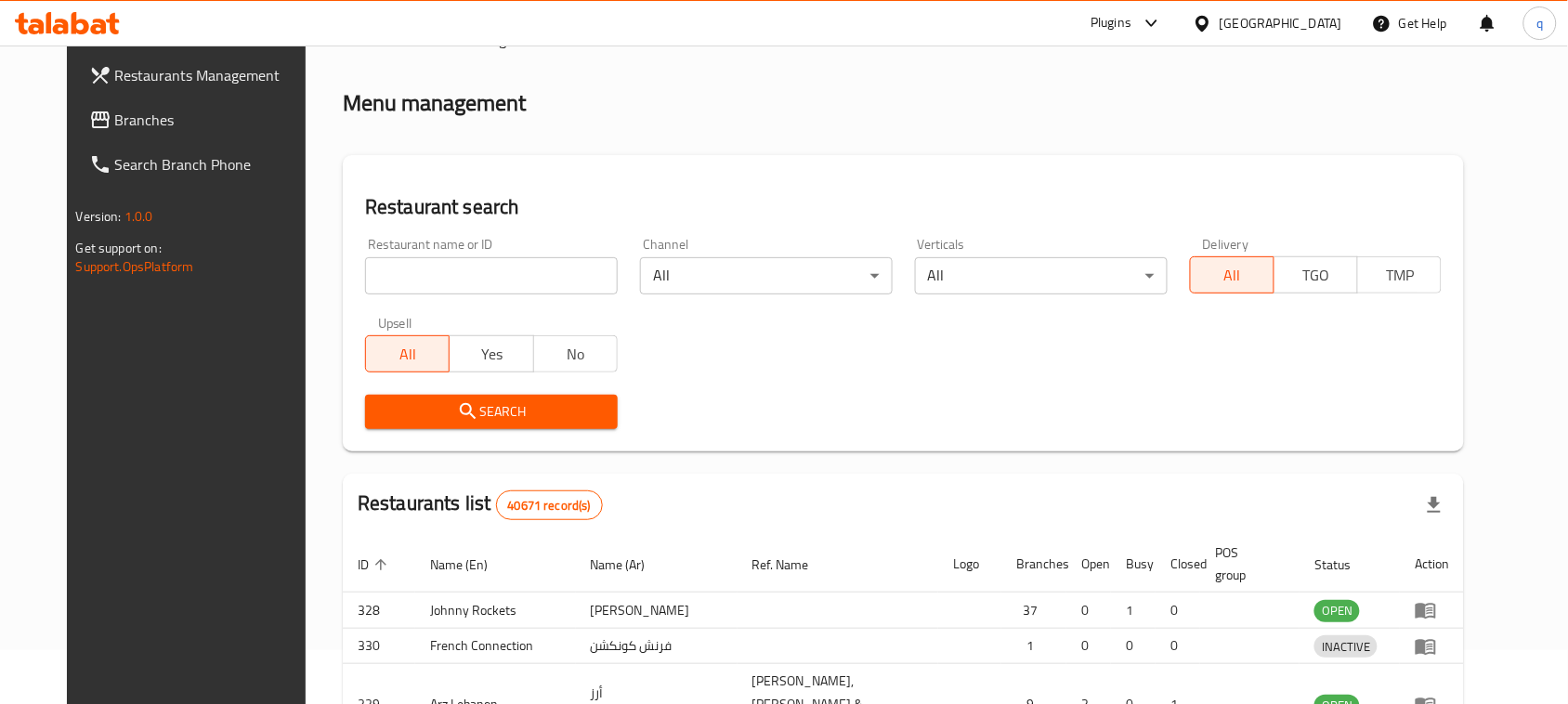
scroll to position [88, 0]
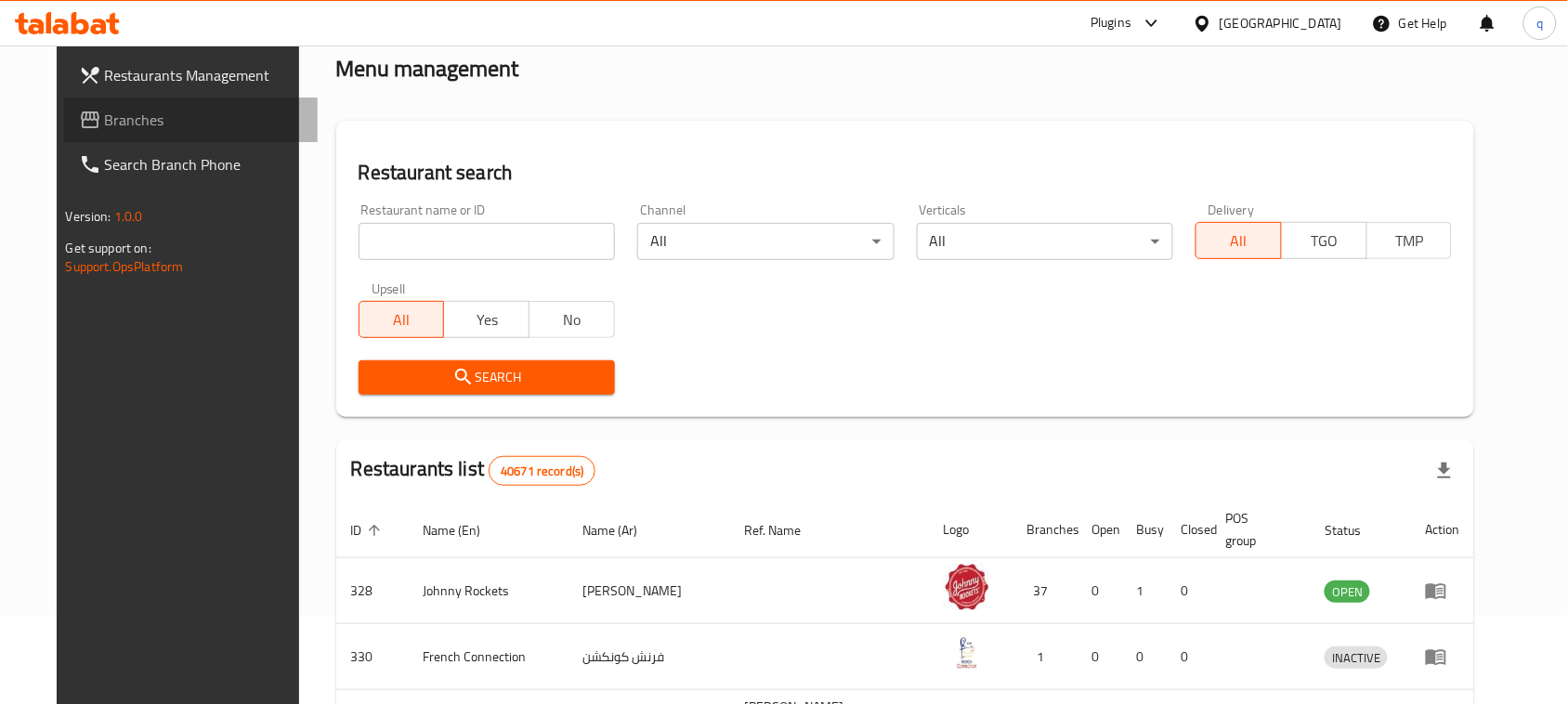
click at [105, 122] on span "Branches" at bounding box center [204, 120] width 199 height 23
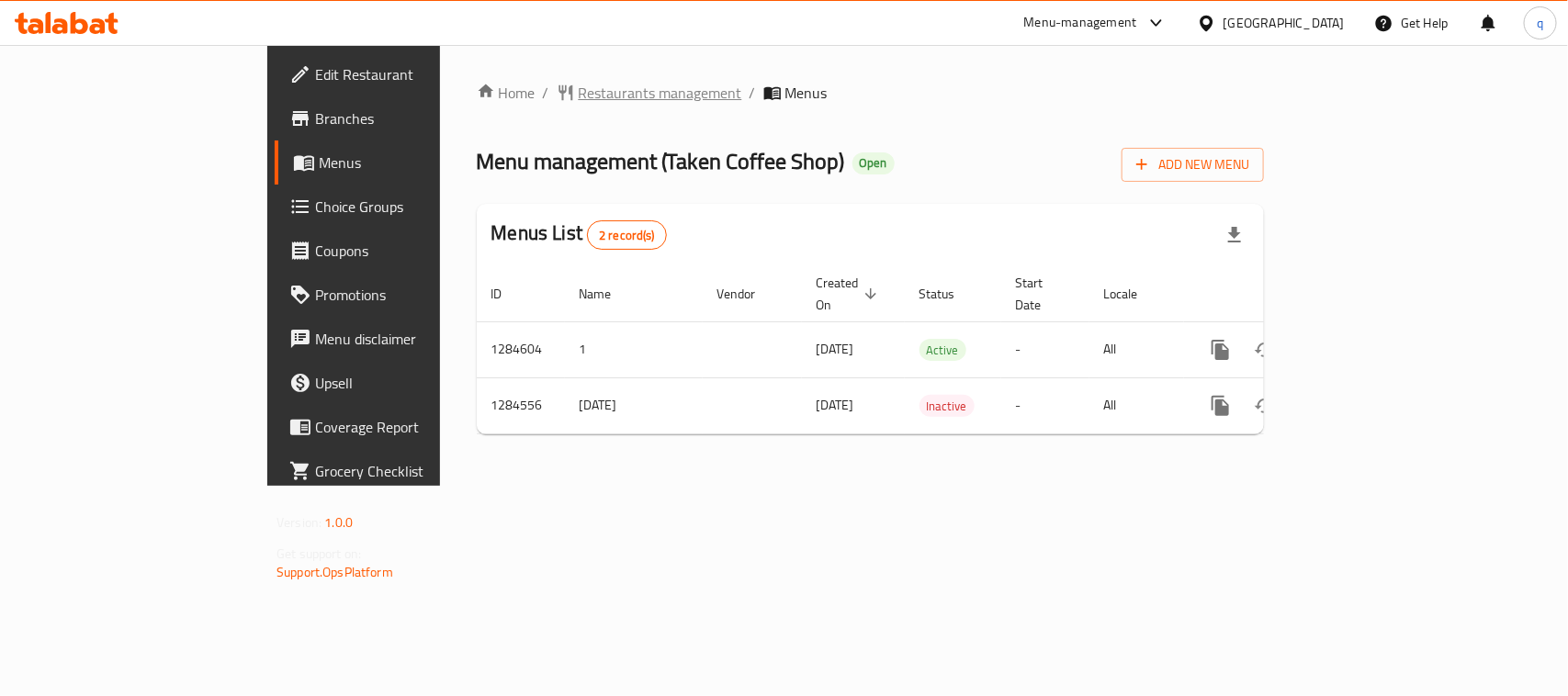
click at [579, 94] on span "Restaurants management" at bounding box center [660, 93] width 163 height 22
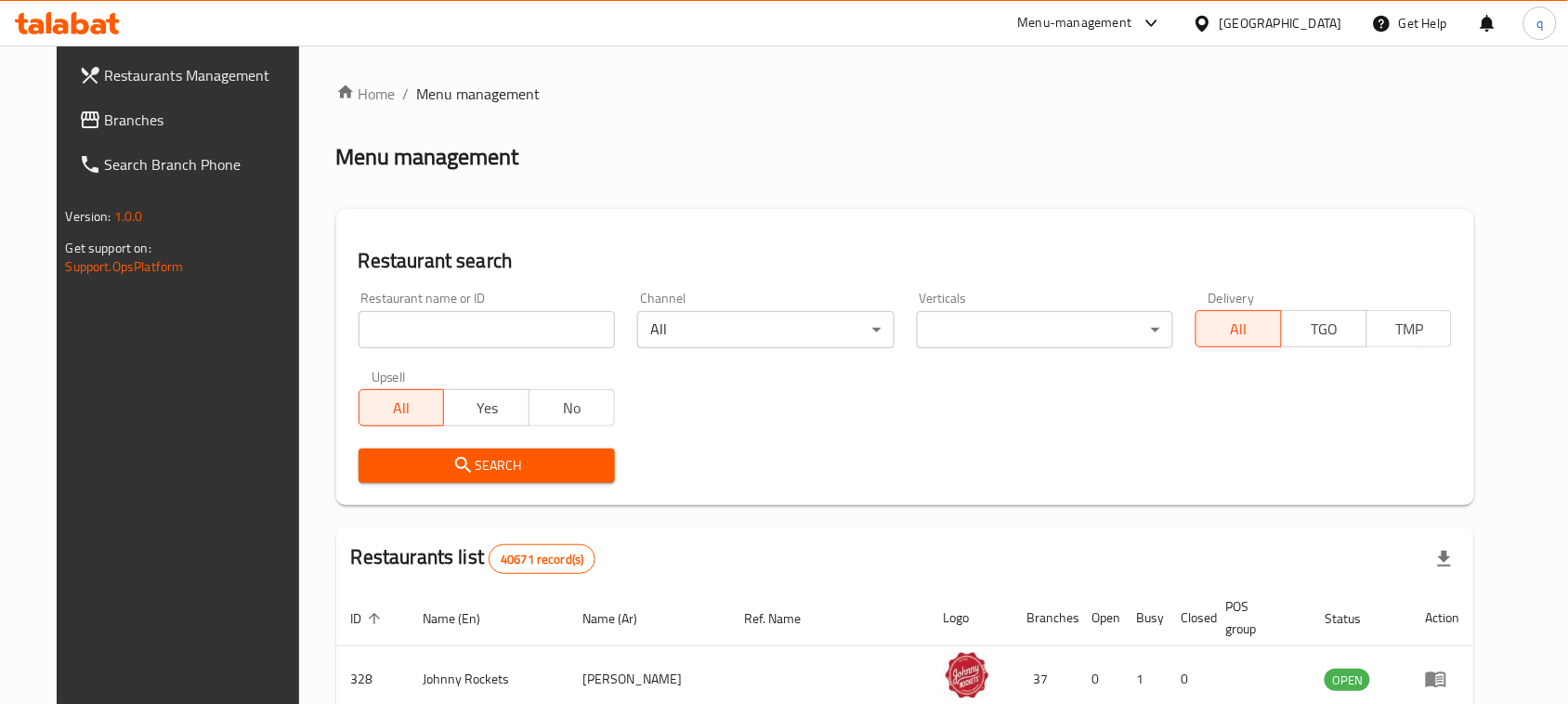
click at [448, 331] on input "search" at bounding box center [486, 330] width 256 height 38
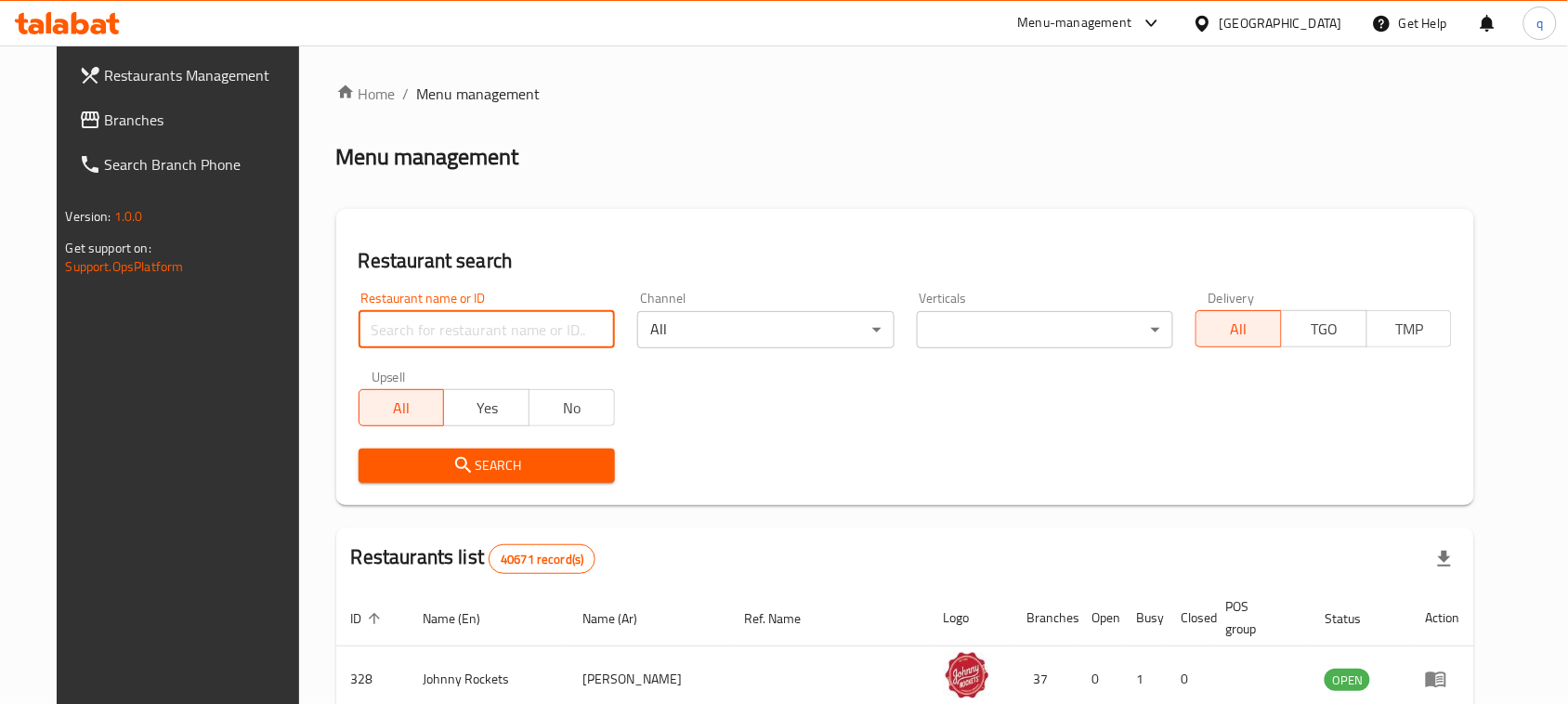
paste input "695710"
type input "695710"
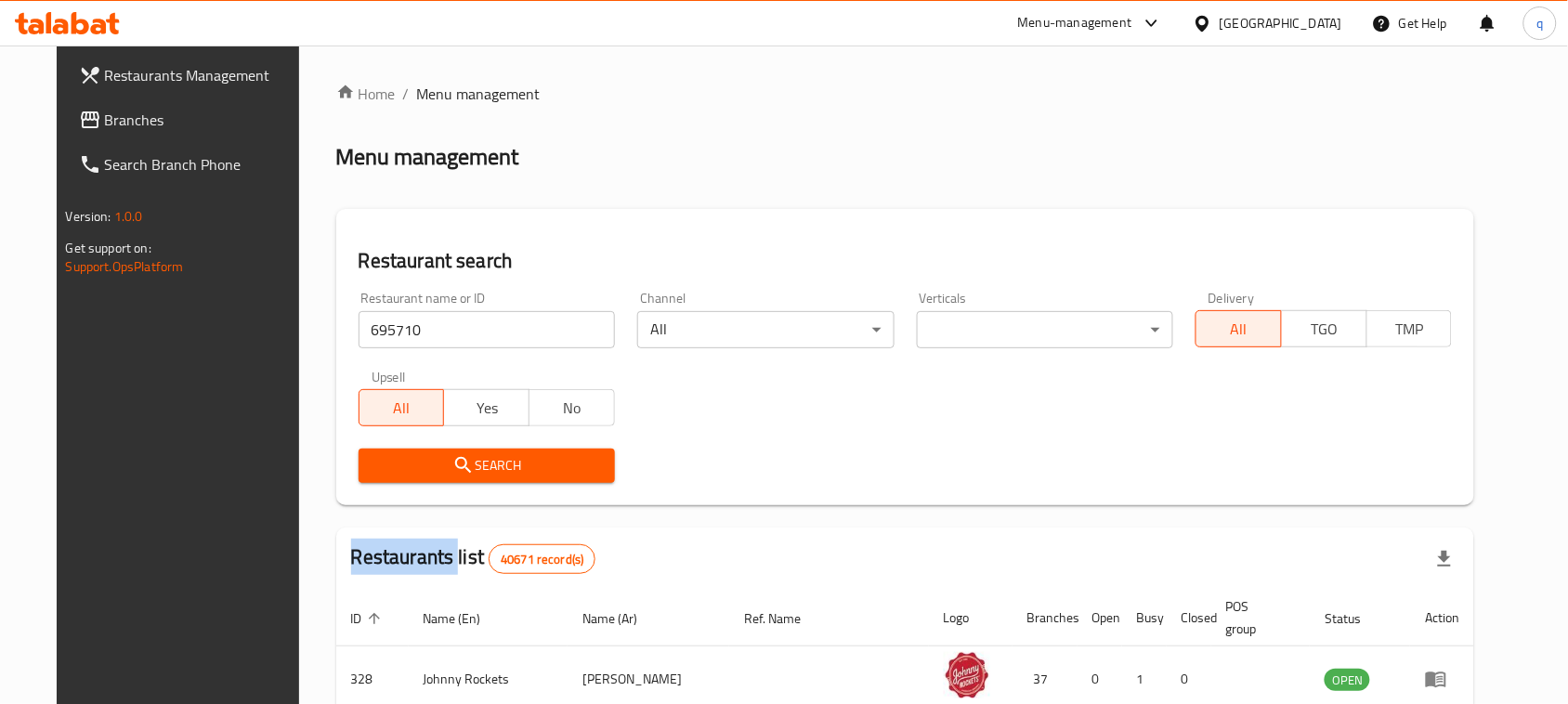
click at [424, 484] on div "Search" at bounding box center [486, 466] width 279 height 56
click at [424, 477] on button "Search" at bounding box center [486, 466] width 256 height 35
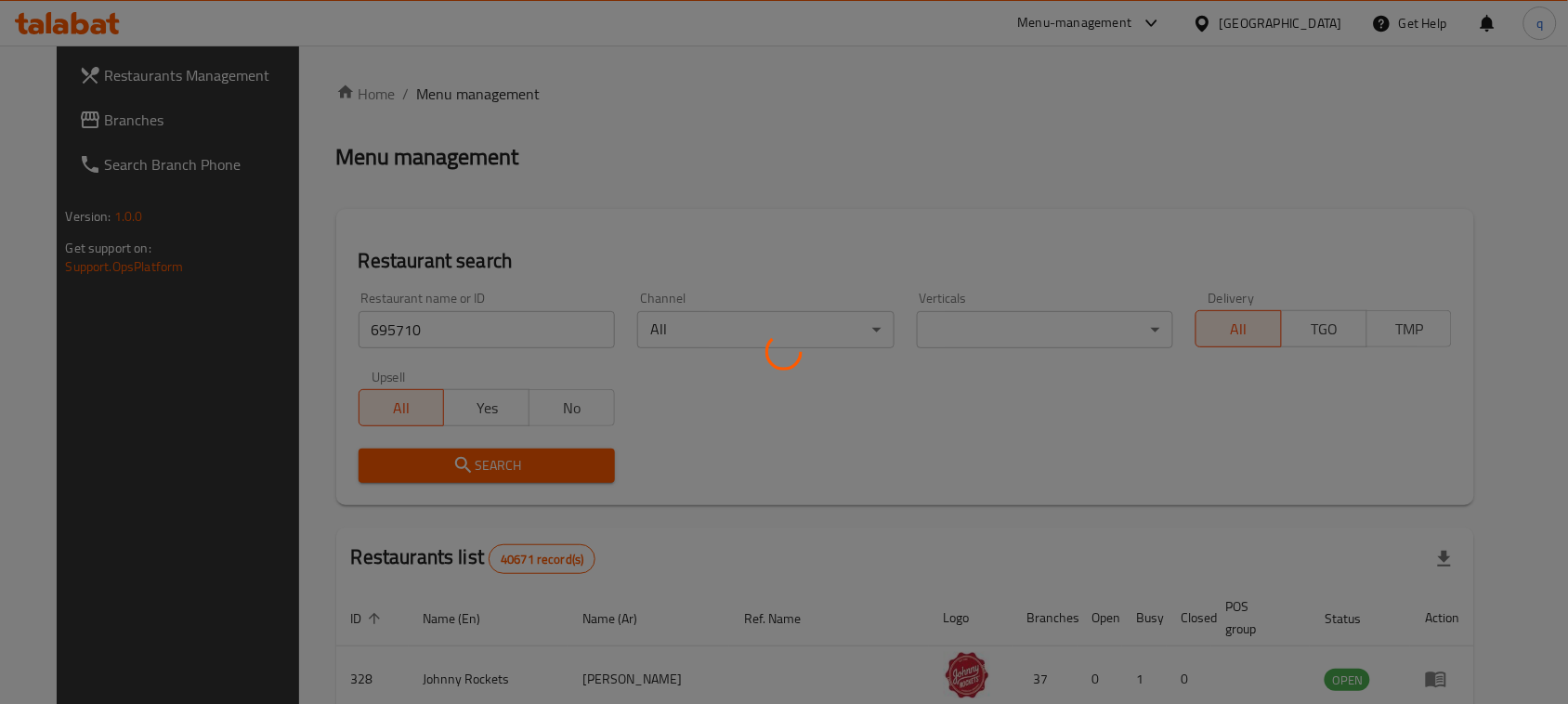
click at [423, 474] on div at bounding box center [784, 352] width 1568 height 704
click at [421, 474] on div at bounding box center [784, 352] width 1568 height 704
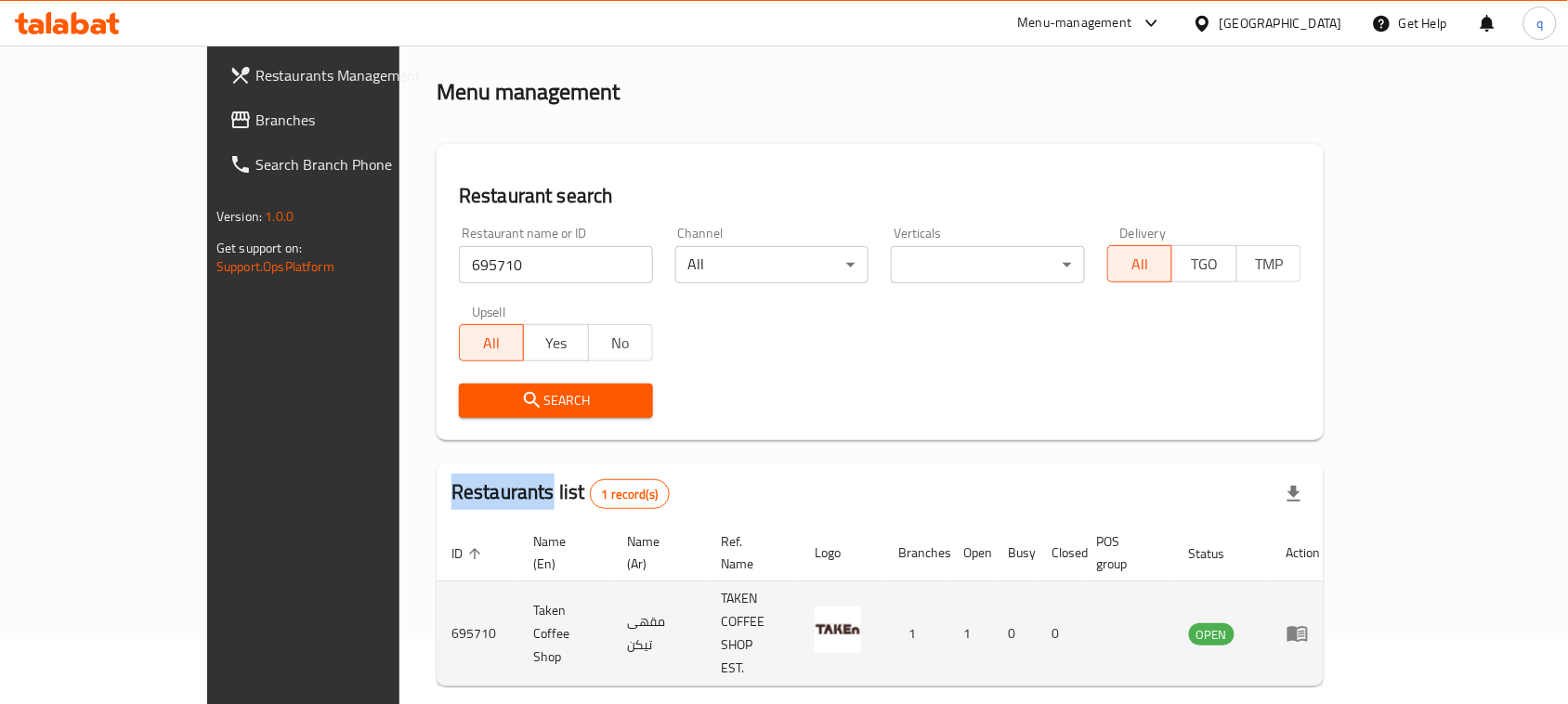
scroll to position [88, 0]
